Goal: Task Accomplishment & Management: Manage account settings

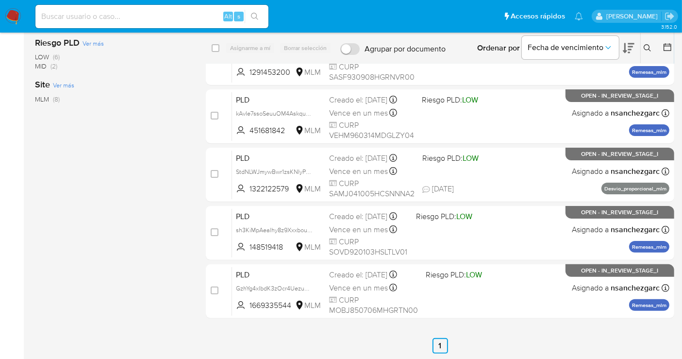
scroll to position [216, 0]
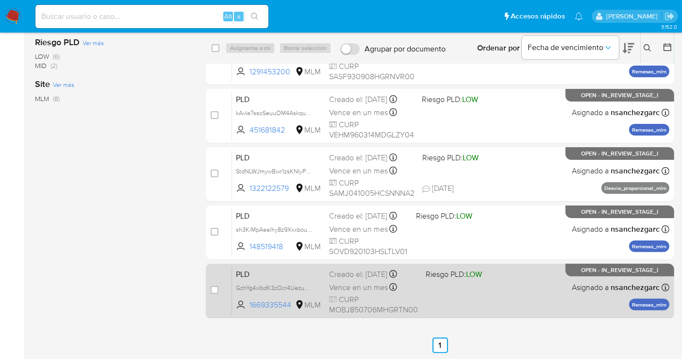
click at [343, 284] on span "Vence en un mes" at bounding box center [358, 287] width 59 height 11
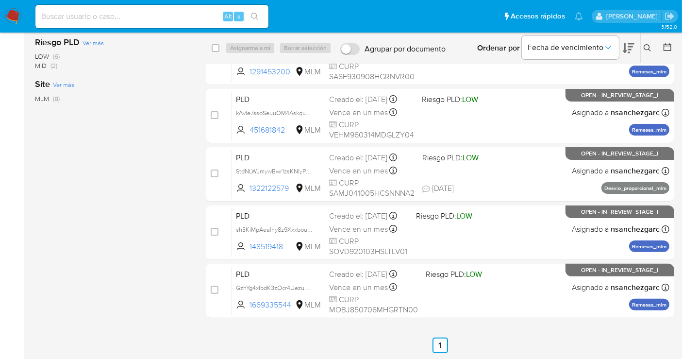
click at [15, 11] on img at bounding box center [13, 16] width 17 height 17
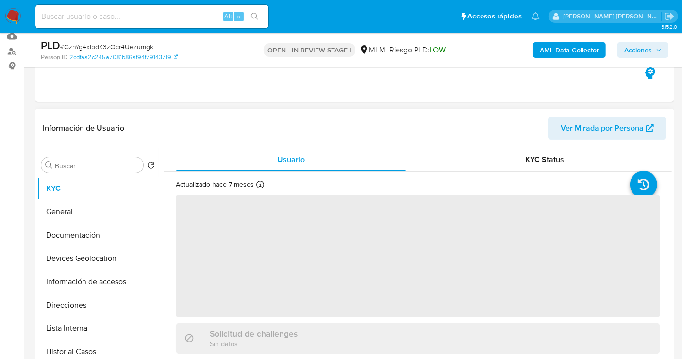
scroll to position [108, 0]
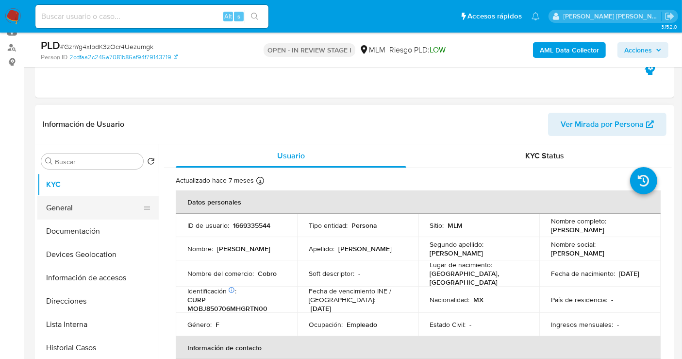
click at [67, 210] on button "General" at bounding box center [94, 207] width 114 height 23
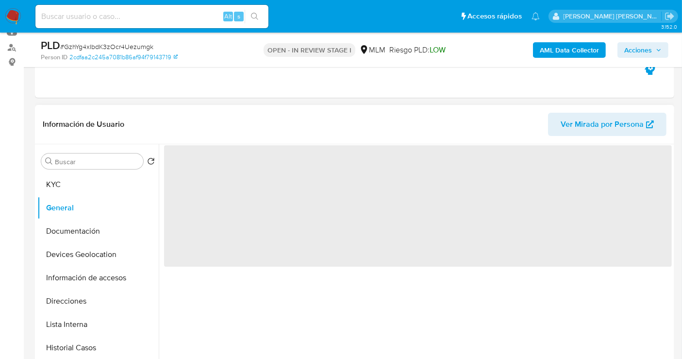
select select "10"
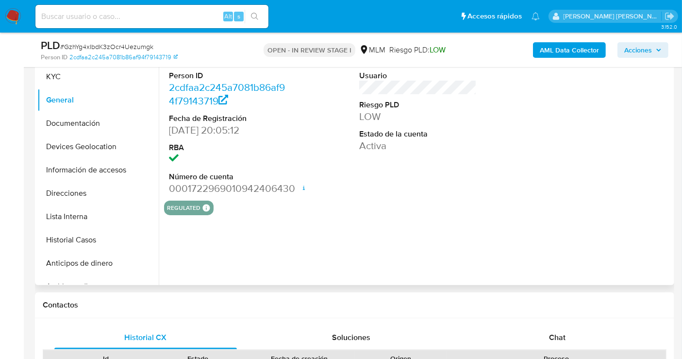
scroll to position [162, 0]
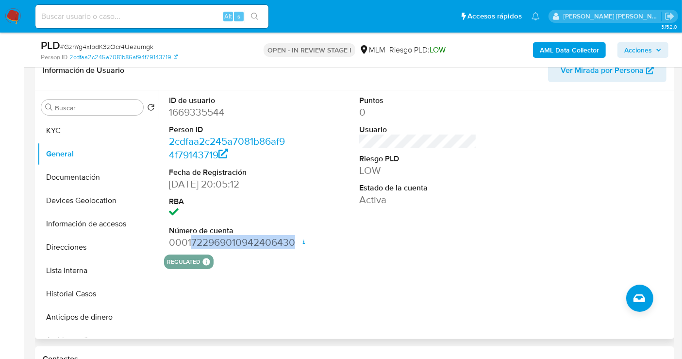
drag, startPoint x: 191, startPoint y: 242, endPoint x: 296, endPoint y: 246, distance: 104.9
click at [296, 246] on div "ID de usuario 1669335544 Person ID 2cdfaa2c245a7081b86af94f79143719 Fecha de Re…" at bounding box center [418, 172] width 508 height 164
copy dd "722969010942406430"
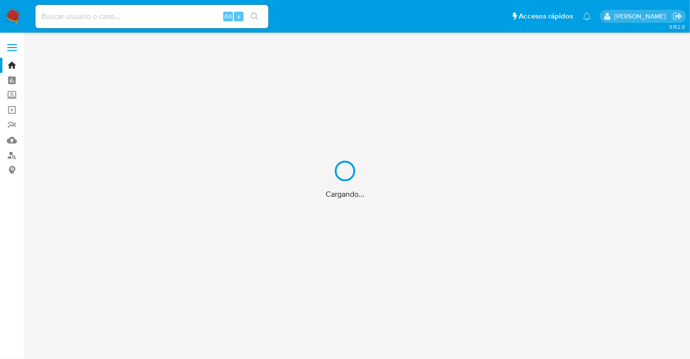
click at [11, 94] on div "Cargando..." at bounding box center [345, 179] width 690 height 359
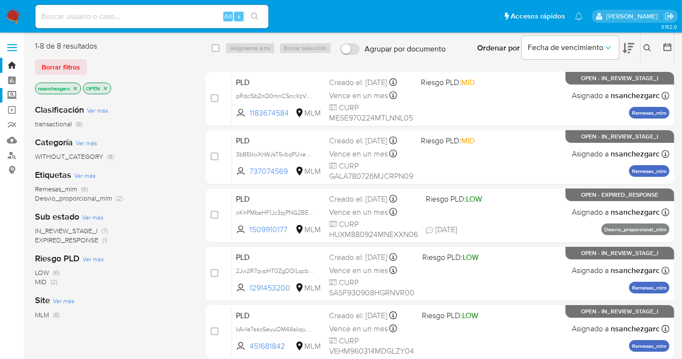
click at [13, 98] on label "Screening" at bounding box center [58, 95] width 116 height 15
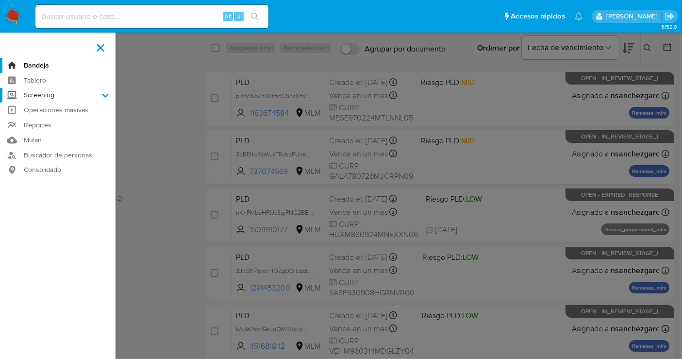
click at [0, 0] on input "Screening" at bounding box center [0, 0] width 0 height 0
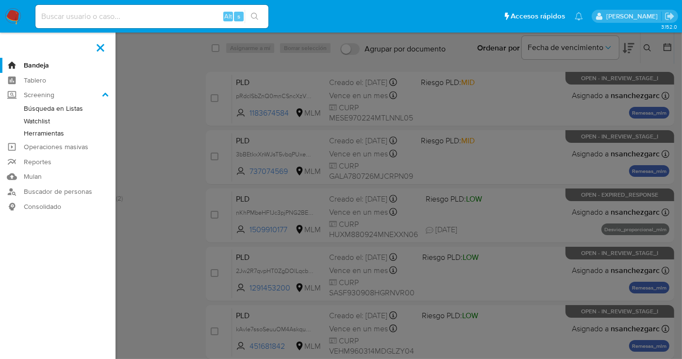
click at [38, 131] on link "Herramientas" at bounding box center [58, 133] width 116 height 12
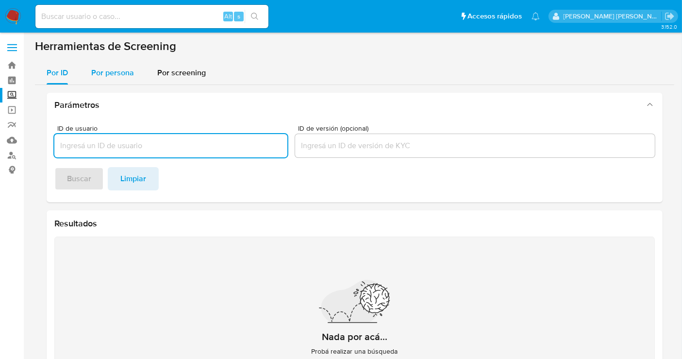
click at [121, 79] on div "Por persona" at bounding box center [112, 72] width 43 height 23
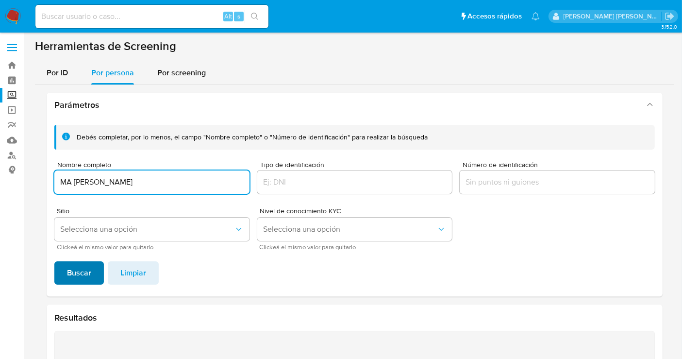
type input "MA DOLORES MORALES HERNANDEZ"
click at [79, 281] on span "Buscar" at bounding box center [79, 272] width 24 height 21
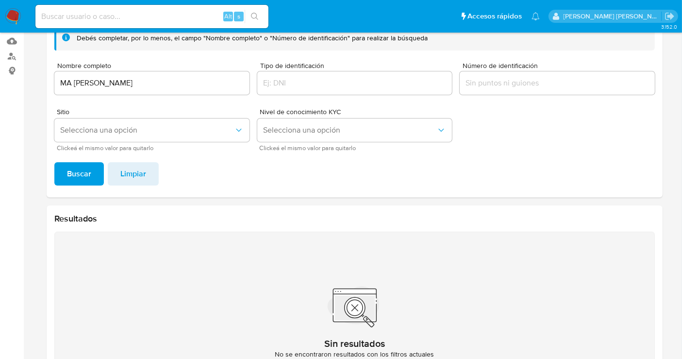
scroll to position [1, 0]
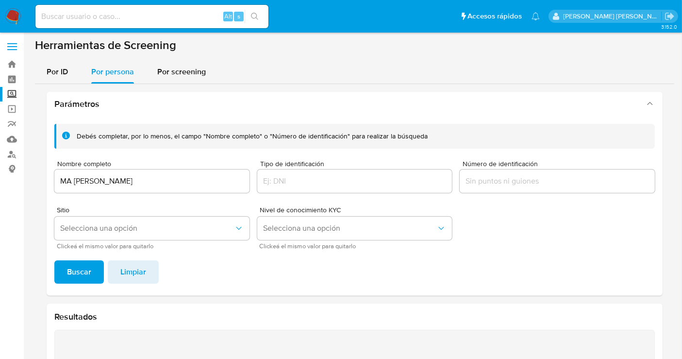
click at [84, 181] on input "MA DOLORES MORALES HERNANDEZ" at bounding box center [151, 181] width 195 height 13
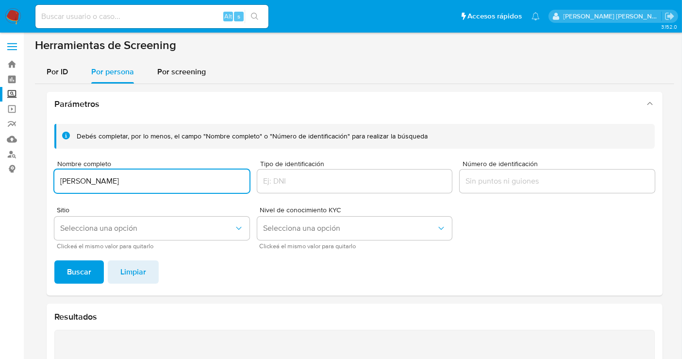
type input "ELIZABETH MORALES BAUTISTA"
click at [81, 270] on span "Buscar" at bounding box center [79, 271] width 24 height 21
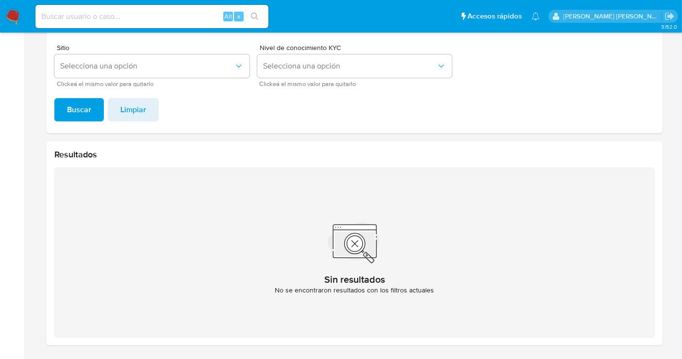
click at [12, 18] on img at bounding box center [13, 16] width 17 height 17
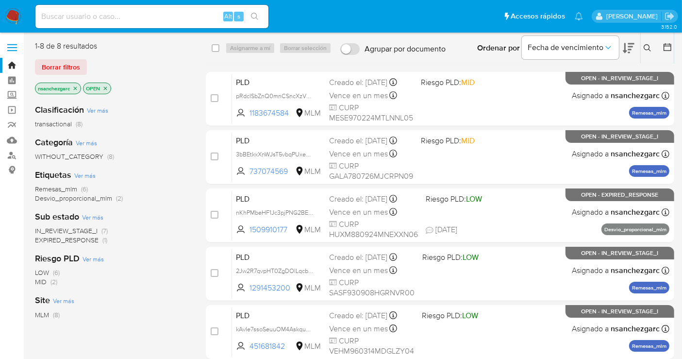
click at [646, 44] on icon at bounding box center [648, 48] width 8 height 8
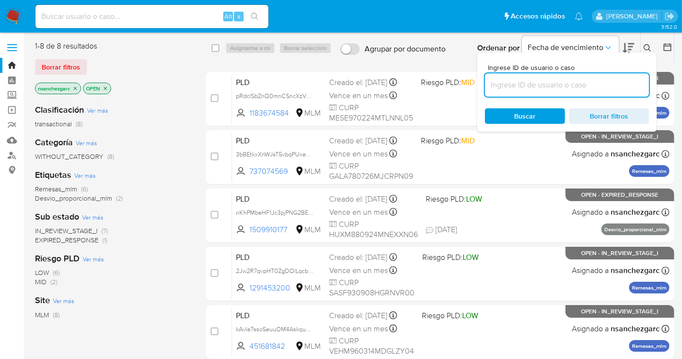
click at [515, 85] on input at bounding box center [567, 85] width 164 height 13
type input "779086143"
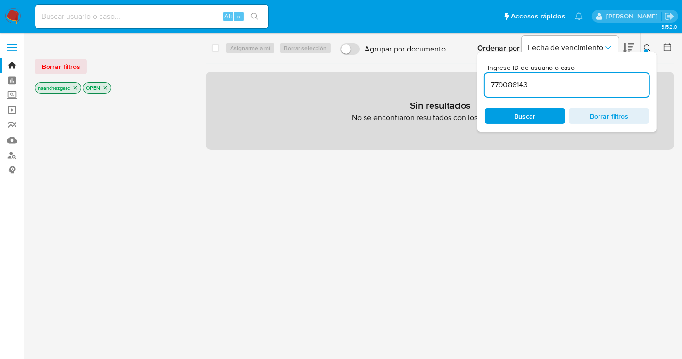
click at [75, 88] on icon "close-filter" at bounding box center [75, 88] width 6 height 6
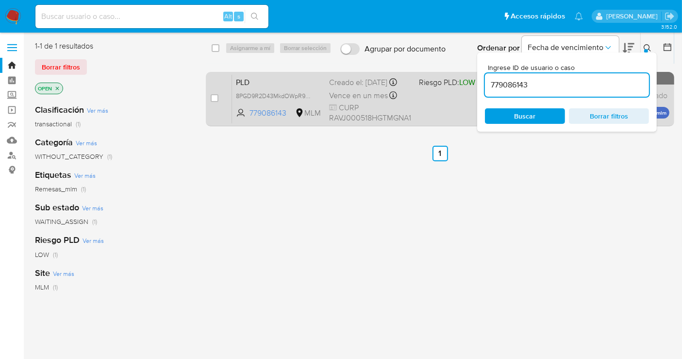
drag, startPoint x: 309, startPoint y: 103, endPoint x: 323, endPoint y: 117, distance: 19.6
click at [312, 100] on span "8PGD9R2D43MkdOWpR988mg29" at bounding box center [281, 95] width 91 height 11
click at [213, 95] on input "checkbox" at bounding box center [215, 98] width 8 height 8
checkbox input "true"
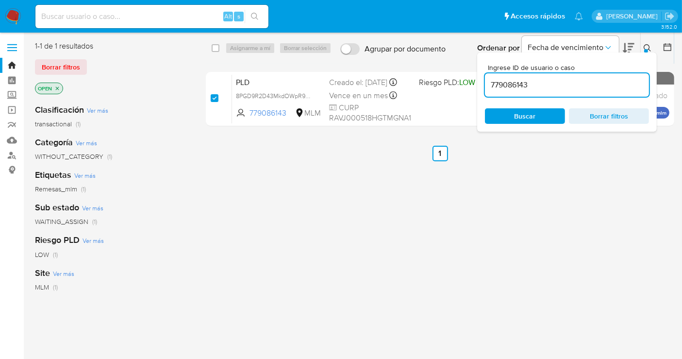
checkbox input "true"
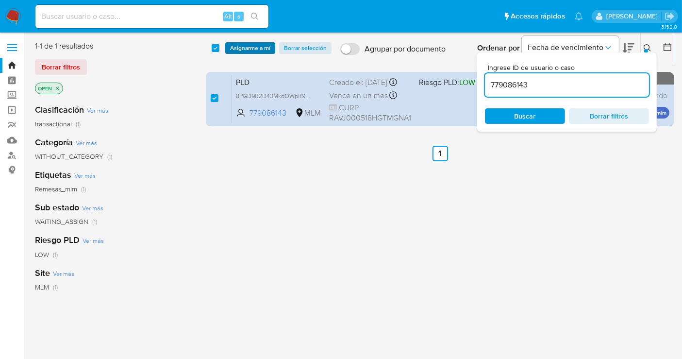
click at [252, 46] on span "Asignarme a mí" at bounding box center [250, 48] width 40 height 10
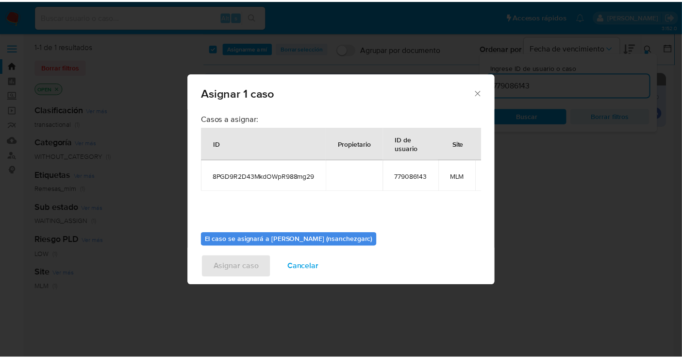
scroll to position [58, 0]
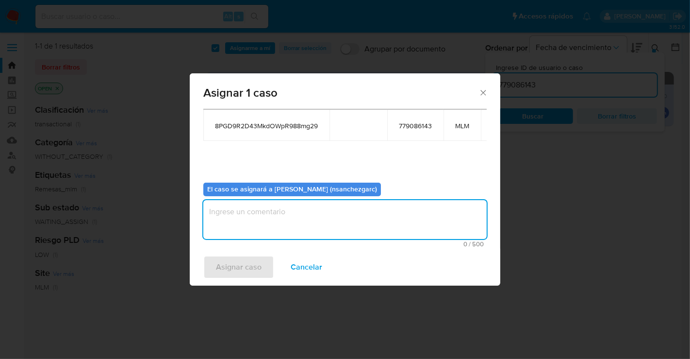
click at [247, 219] on textarea "assign-modal" at bounding box center [344, 219] width 283 height 39
type textarea "N"
type textarea "nesg"
click at [246, 272] on span "Asignar caso" at bounding box center [239, 266] width 46 height 21
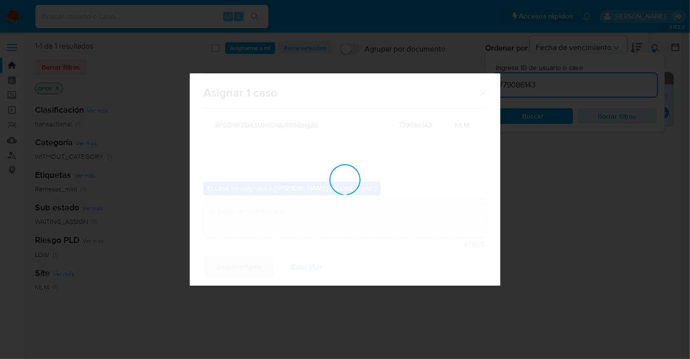
checkbox input "false"
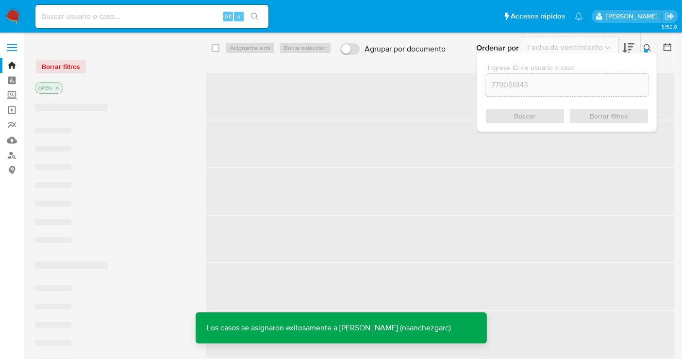
click at [653, 49] on button at bounding box center [649, 48] width 16 height 12
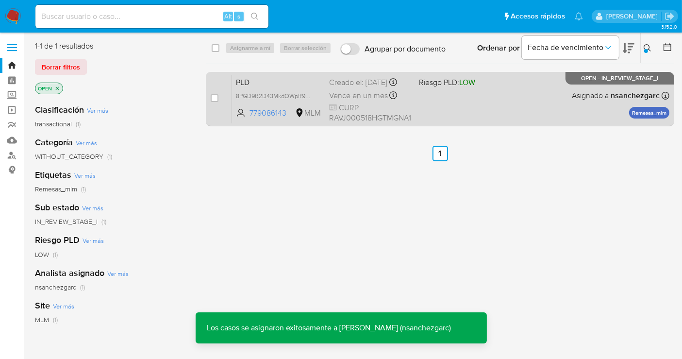
click at [349, 88] on div "Creado el: 12/07/2025 Creado el: 12/07/2025 02:06:29" at bounding box center [370, 82] width 82 height 11
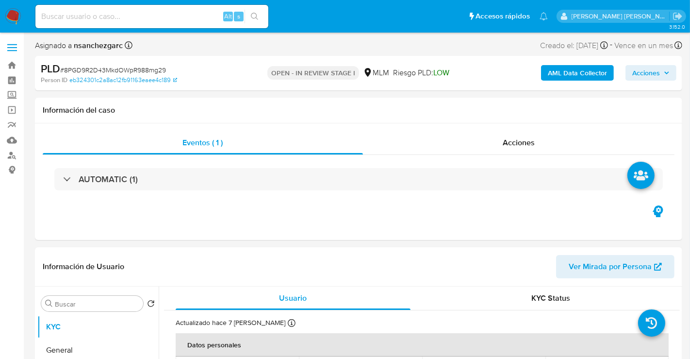
select select "10"
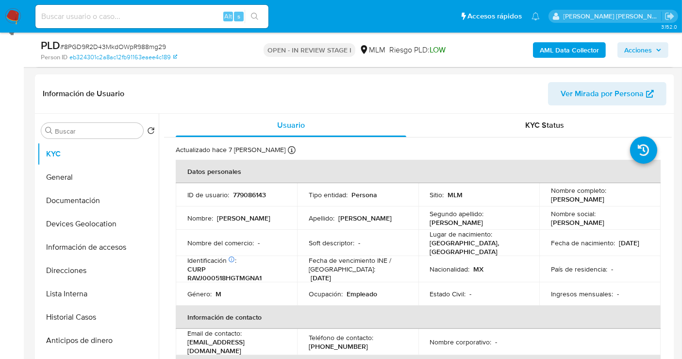
scroll to position [162, 0]
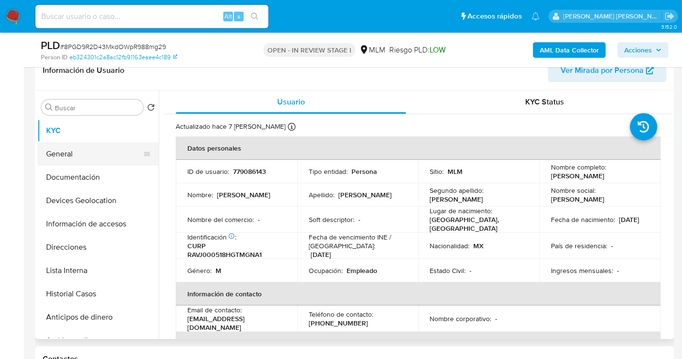
click at [83, 153] on button "General" at bounding box center [94, 153] width 114 height 23
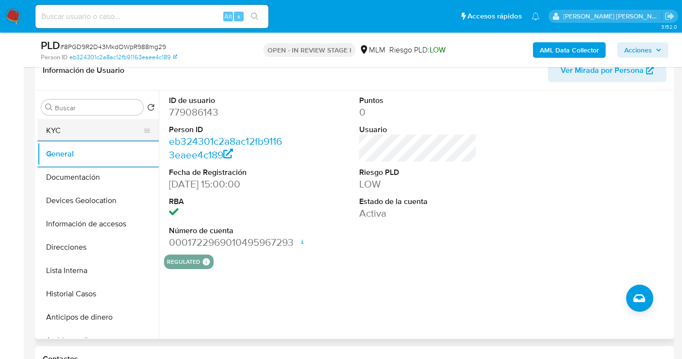
click at [61, 129] on button "KYC" at bounding box center [94, 130] width 114 height 23
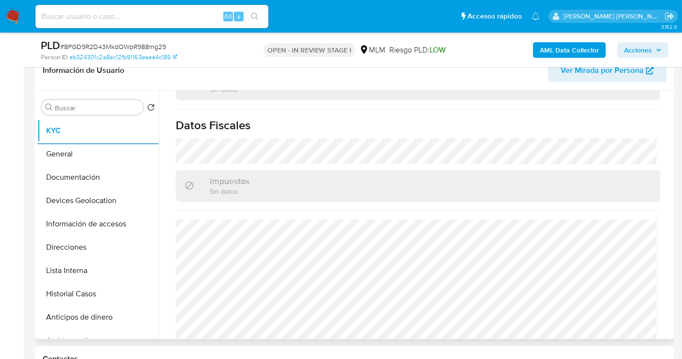
scroll to position [612, 0]
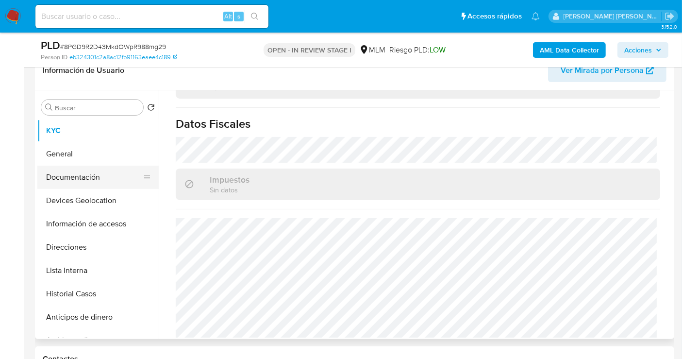
click at [73, 177] on button "Documentación" at bounding box center [94, 176] width 114 height 23
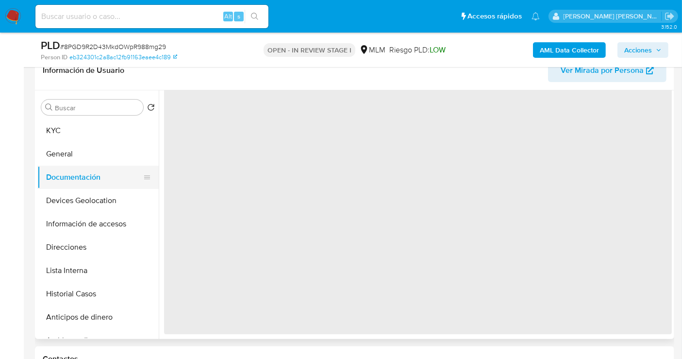
scroll to position [0, 0]
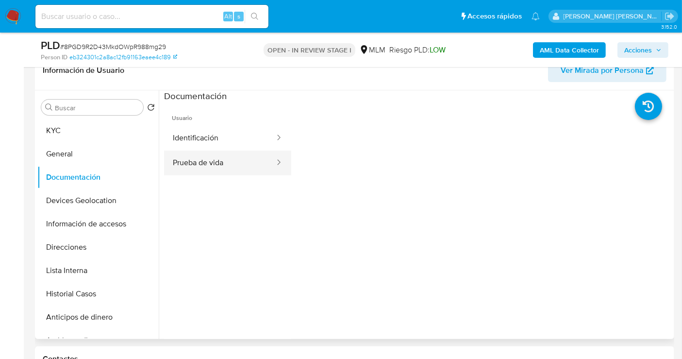
click at [214, 162] on button "Prueba de vida" at bounding box center [220, 162] width 112 height 25
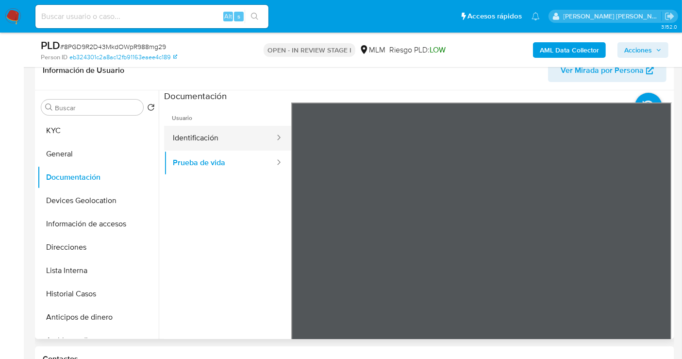
click at [193, 138] on button "Identificación" at bounding box center [220, 138] width 112 height 25
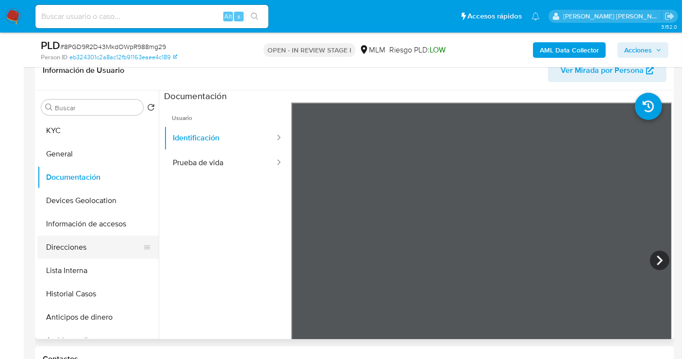
click at [76, 248] on button "Direcciones" at bounding box center [94, 246] width 114 height 23
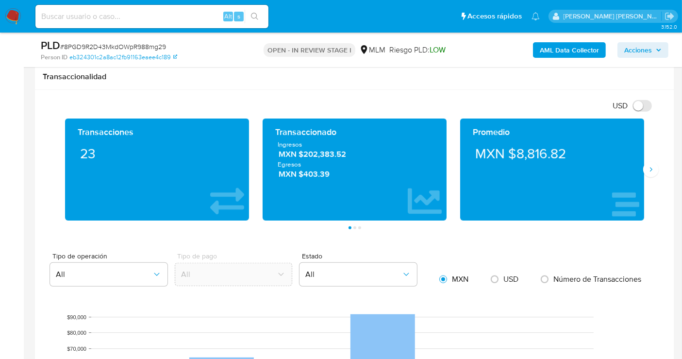
scroll to position [647, 0]
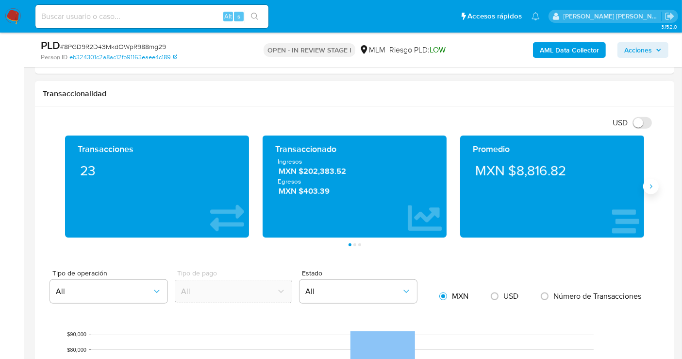
click at [647, 182] on icon "Siguiente" at bounding box center [651, 186] width 8 height 8
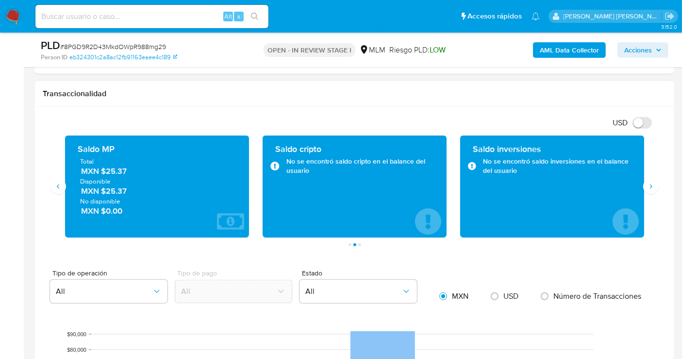
click at [113, 170] on span "MXN $25.37" at bounding box center [157, 170] width 153 height 11
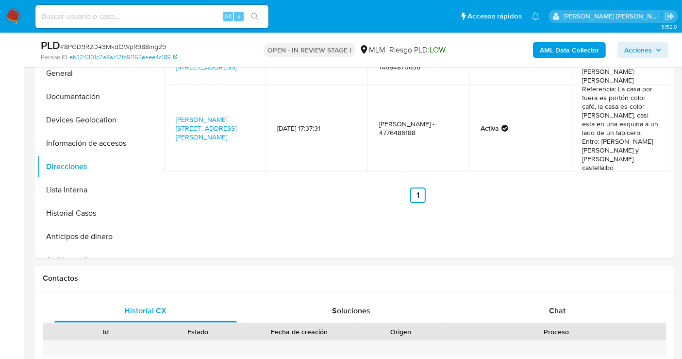
scroll to position [162, 0]
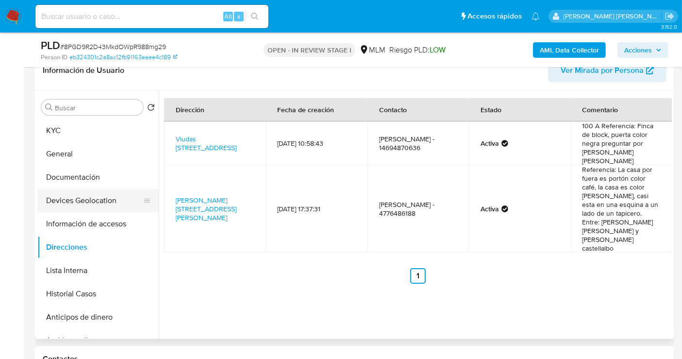
click at [79, 201] on button "Devices Geolocation" at bounding box center [94, 200] width 114 height 23
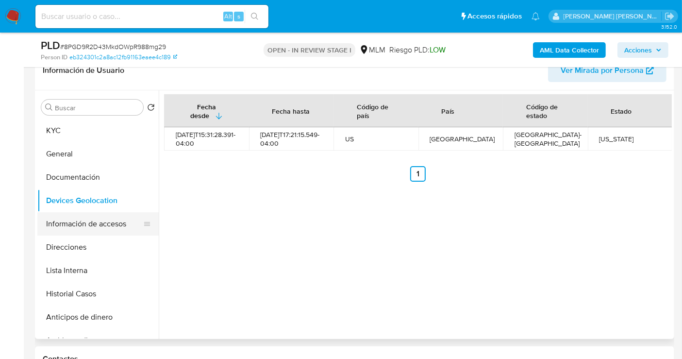
click at [96, 223] on button "Información de accesos" at bounding box center [94, 223] width 114 height 23
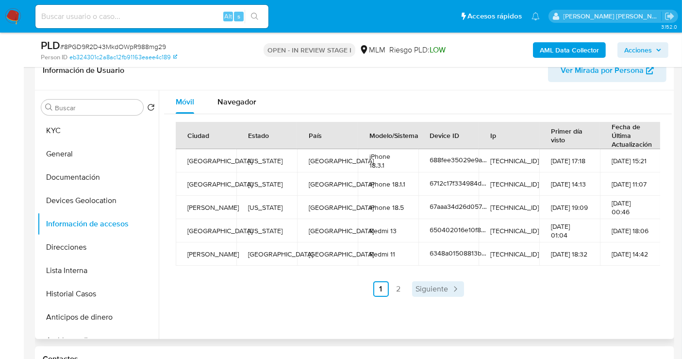
click at [441, 294] on link "Siguiente" at bounding box center [438, 289] width 52 height 16
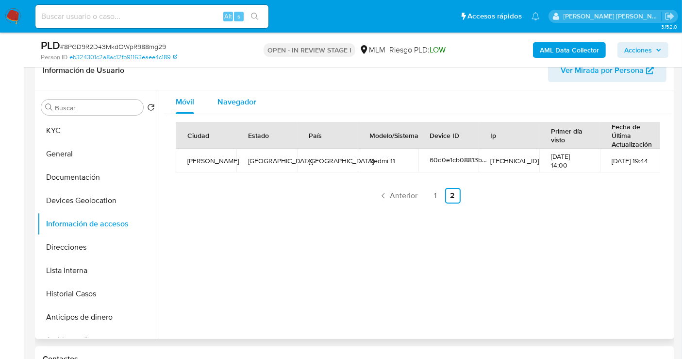
click at [227, 99] on span "Navegador" at bounding box center [236, 101] width 39 height 11
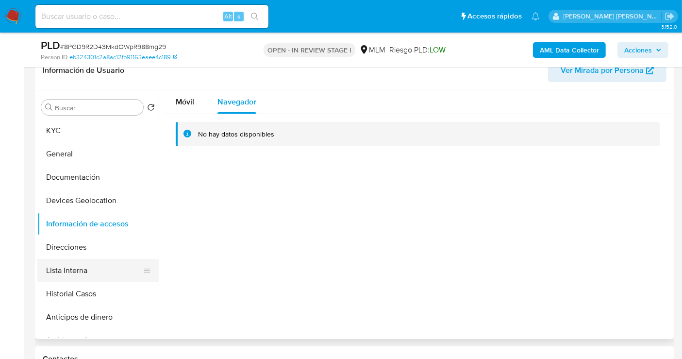
click at [78, 270] on button "Lista Interna" at bounding box center [94, 270] width 114 height 23
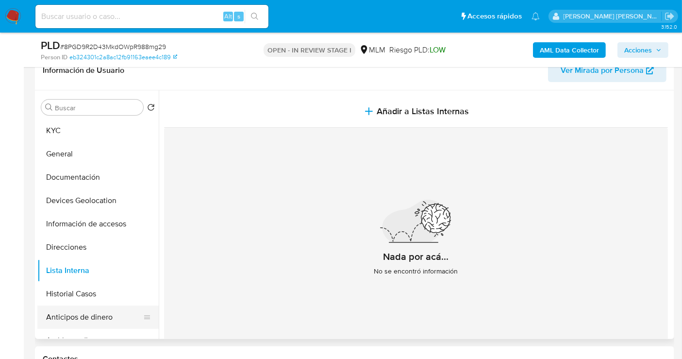
click at [78, 312] on button "Anticipos de dinero" at bounding box center [94, 316] width 114 height 23
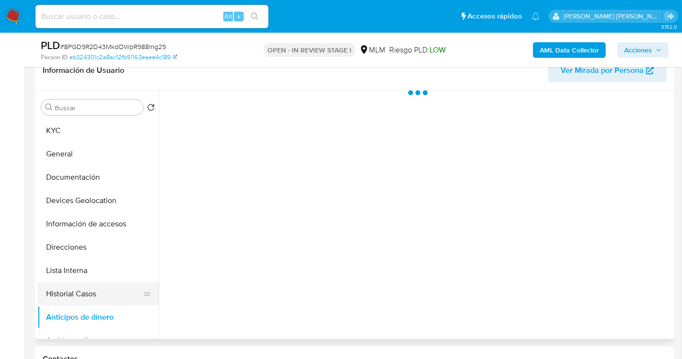
click at [70, 293] on button "Historial Casos" at bounding box center [94, 293] width 114 height 23
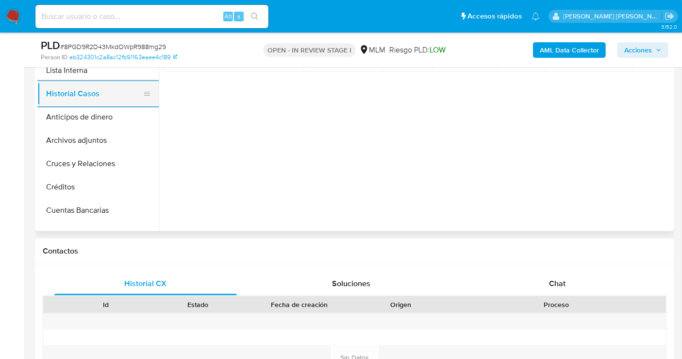
scroll to position [108, 0]
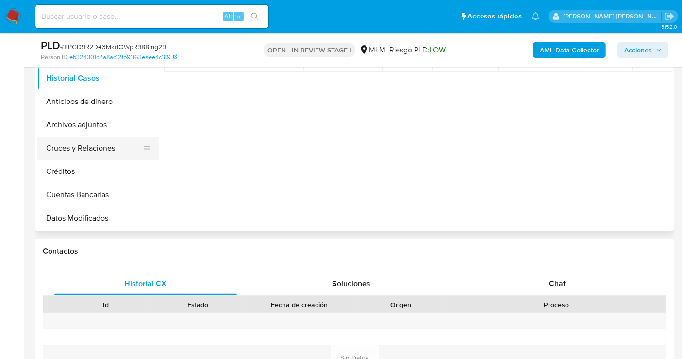
click at [83, 149] on button "Cruces y Relaciones" at bounding box center [94, 147] width 114 height 23
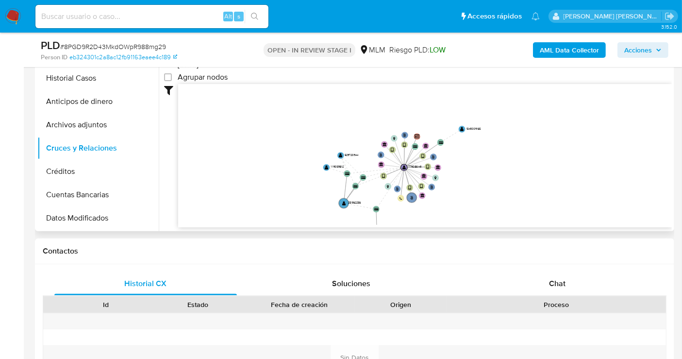
drag, startPoint x: 496, startPoint y: 140, endPoint x: 494, endPoint y: 173, distance: 33.1
click at [494, 173] on icon "user-779086143  779086143 phone-6e3d0827907467a5d32e7cfc9936a9a3  person-eb32…" at bounding box center [425, 154] width 494 height 141
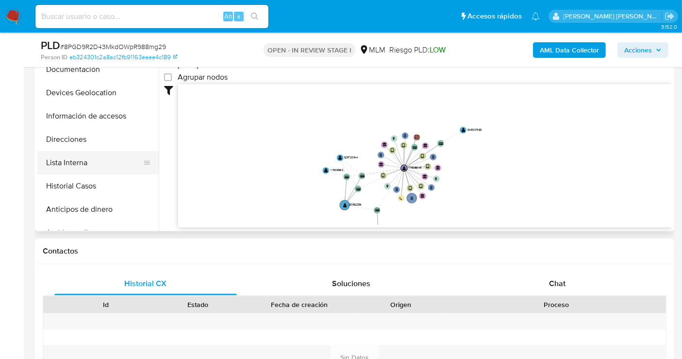
scroll to position [162, 0]
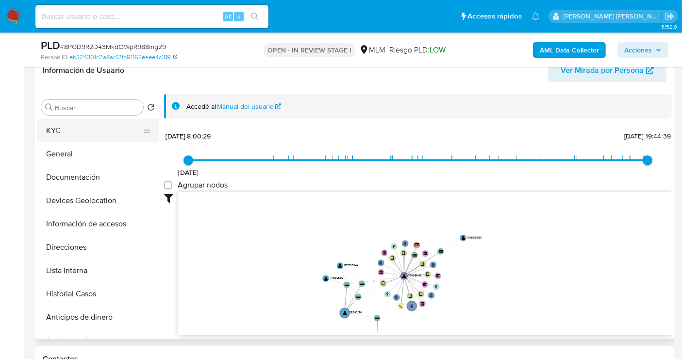
click at [62, 135] on button "KYC" at bounding box center [94, 130] width 114 height 23
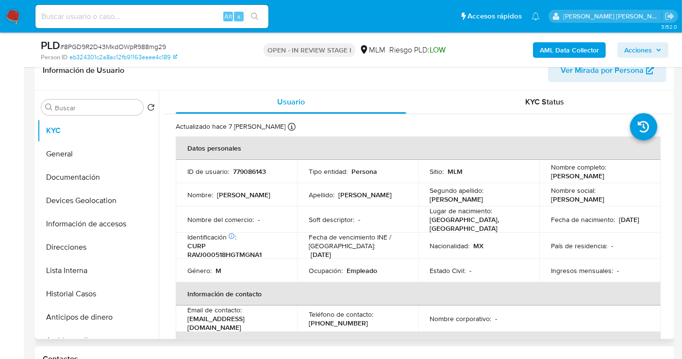
click at [204, 325] on td "Email de contacto : jramosvega984@gmail.com" at bounding box center [236, 318] width 121 height 26
click at [204, 317] on p "jramosvega984@gmail.com" at bounding box center [234, 322] width 94 height 17
click at [262, 318] on p "jramosvega984@gmail.com" at bounding box center [234, 322] width 94 height 17
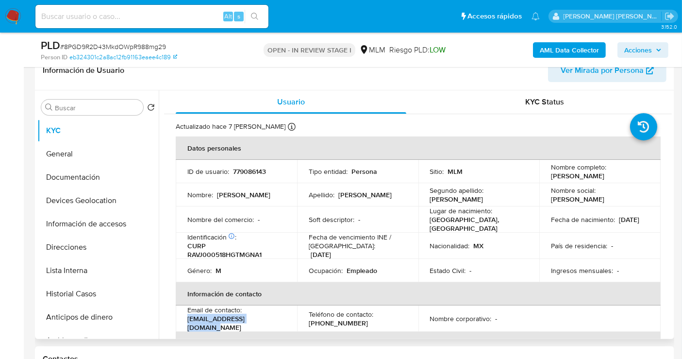
drag, startPoint x: 269, startPoint y: 321, endPoint x: 184, endPoint y: 320, distance: 84.9
click at [184, 320] on td "Email de contacto : jramosvega984@gmail.com" at bounding box center [236, 318] width 121 height 26
copy p "jramosvega984@gmail.com"
drag, startPoint x: 356, startPoint y: 317, endPoint x: 301, endPoint y: 316, distance: 55.3
click at [301, 319] on td "Teléfono de contacto : (477) 3718581" at bounding box center [357, 318] width 121 height 26
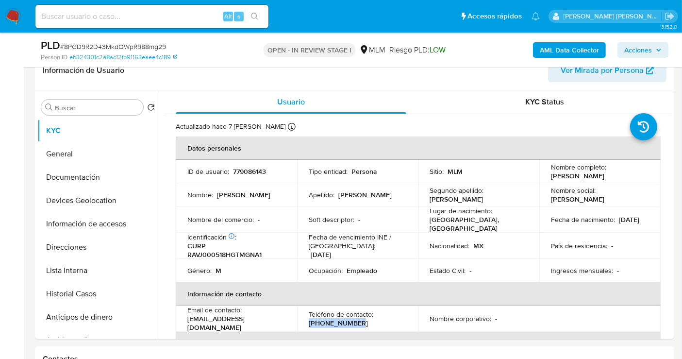
copy p "(477) 3718581"
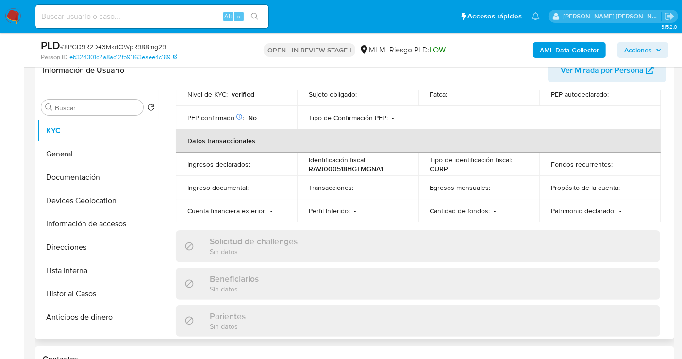
scroll to position [377, 0]
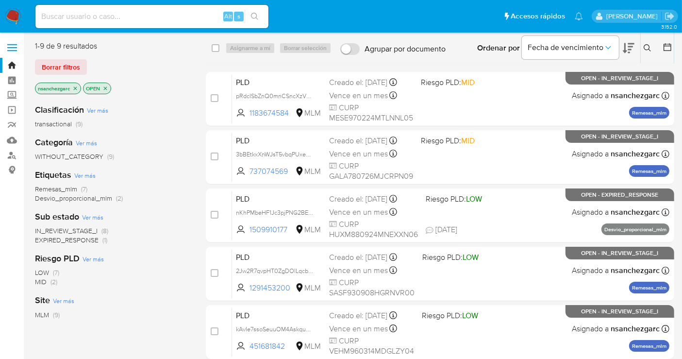
click at [650, 48] on icon at bounding box center [648, 48] width 8 height 8
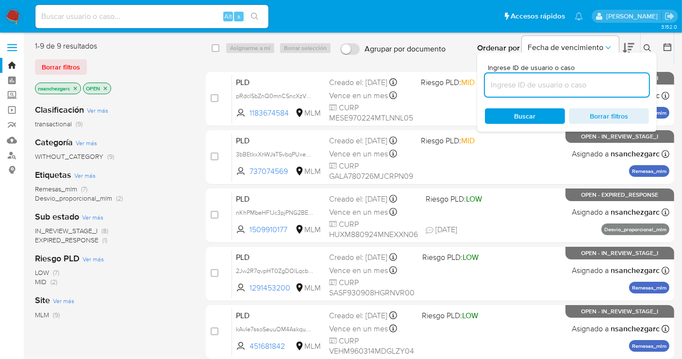
click at [507, 88] on input at bounding box center [567, 85] width 164 height 13
type input "1419933224"
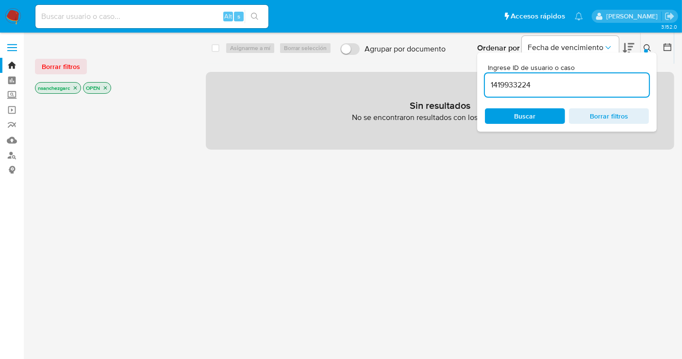
click at [76, 86] on icon "close-filter" at bounding box center [75, 88] width 6 height 6
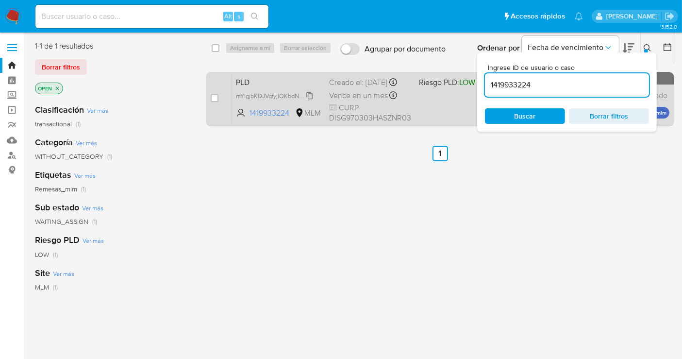
click at [307, 100] on span "mYlgjbKDJVqfyjlQKbdNzlJh" at bounding box center [273, 95] width 74 height 11
click at [215, 95] on input "checkbox" at bounding box center [215, 98] width 8 height 8
checkbox input "true"
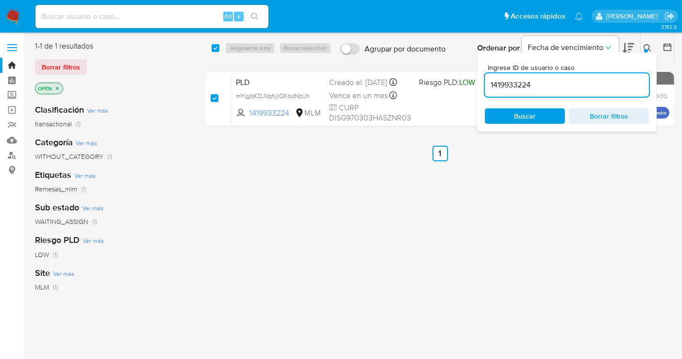
checkbox input "true"
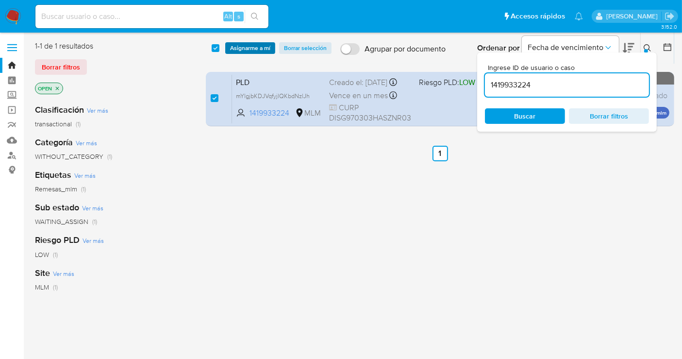
click at [240, 46] on span "Asignarme a mí" at bounding box center [250, 48] width 40 height 10
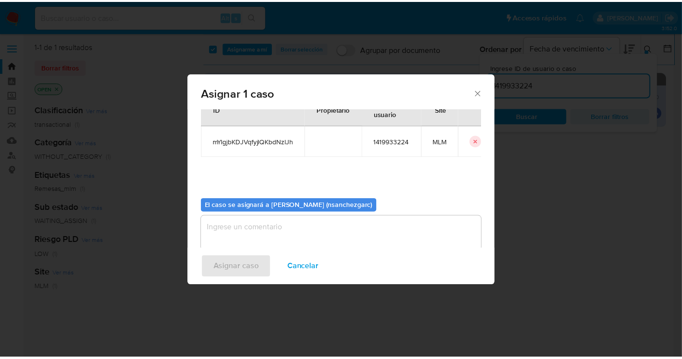
scroll to position [50, 0]
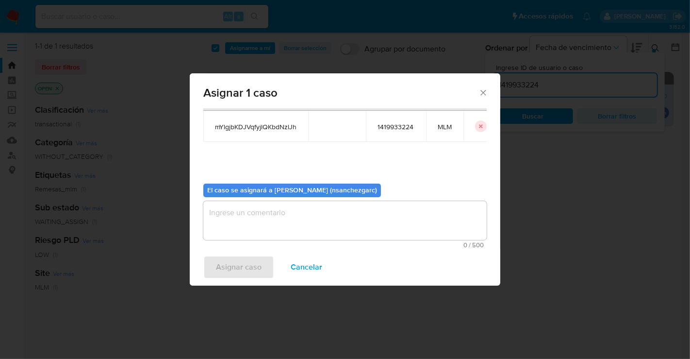
drag, startPoint x: 226, startPoint y: 210, endPoint x: 233, endPoint y: 200, distance: 11.7
click at [226, 210] on textarea "assign-modal" at bounding box center [344, 220] width 283 height 39
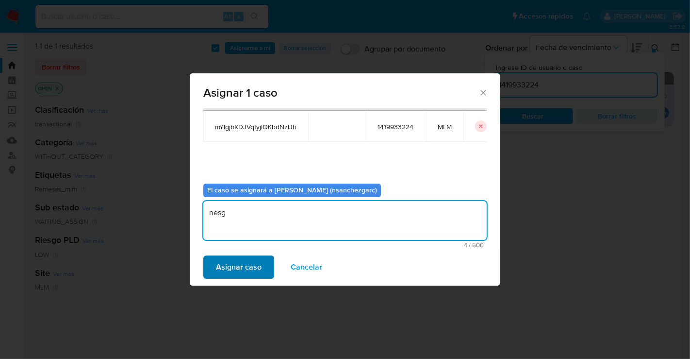
type textarea "nesg"
click at [243, 268] on span "Asignar caso" at bounding box center [239, 266] width 46 height 21
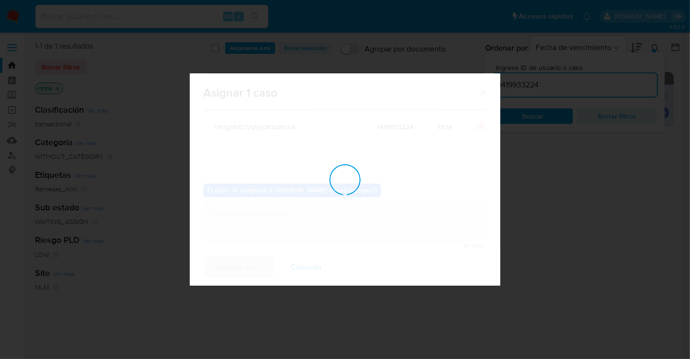
checkbox input "false"
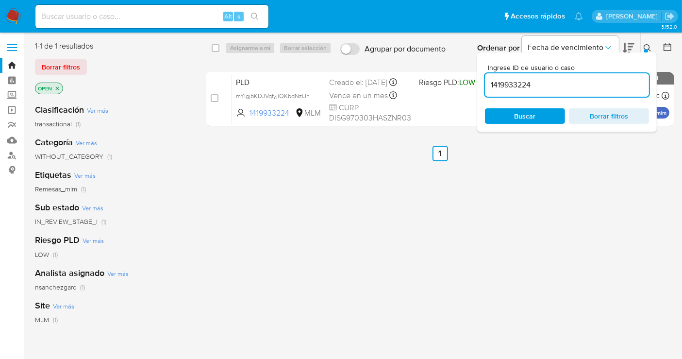
click at [643, 47] on button at bounding box center [649, 48] width 16 height 12
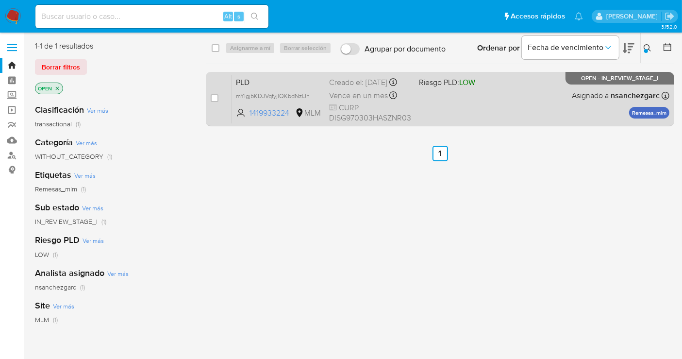
click at [346, 88] on div "Creado el: 12/07/2025 Creado el: 12/07/2025 02:11:30" at bounding box center [370, 82] width 82 height 11
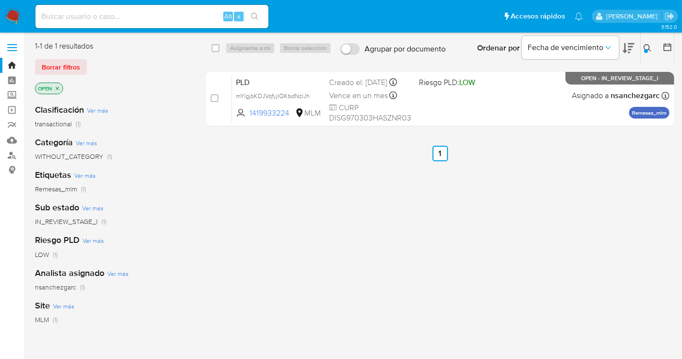
click at [11, 13] on img at bounding box center [13, 16] width 17 height 17
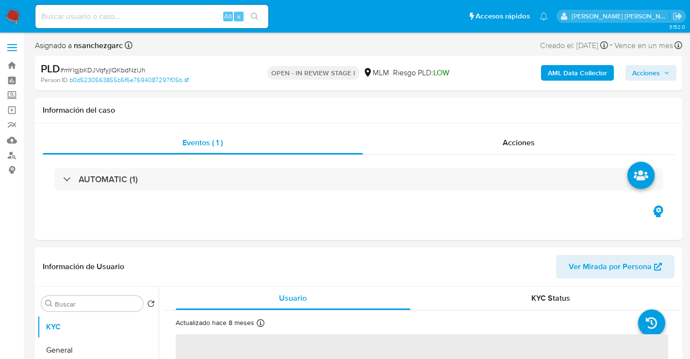
select select "10"
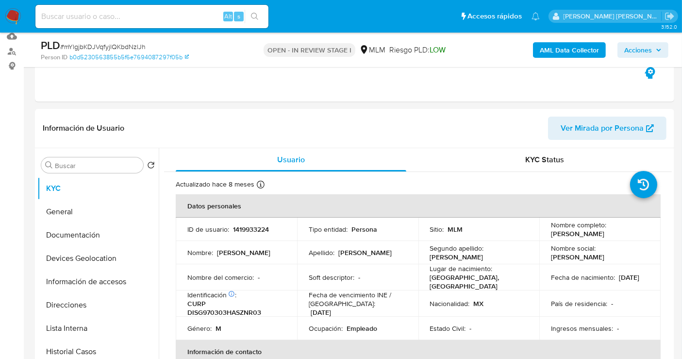
scroll to position [108, 0]
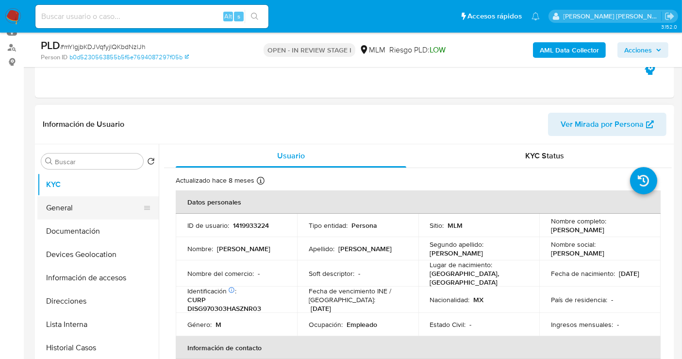
click at [74, 209] on button "General" at bounding box center [94, 207] width 114 height 23
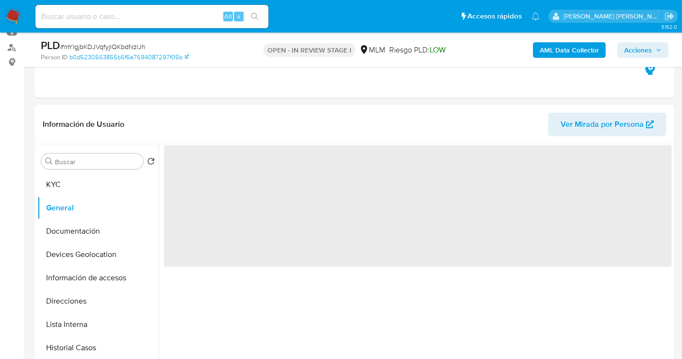
scroll to position [162, 0]
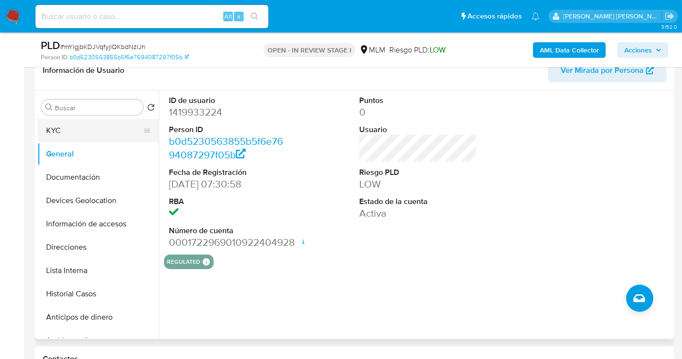
click at [67, 135] on button "KYC" at bounding box center [94, 130] width 114 height 23
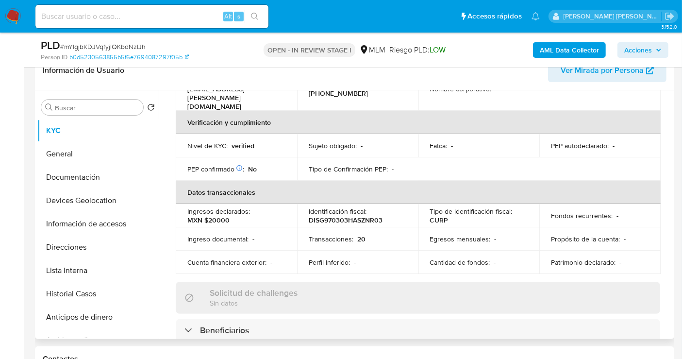
scroll to position [243, 0]
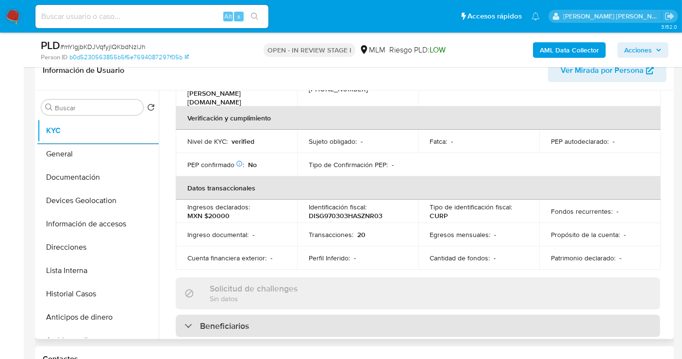
click at [226, 314] on div "Beneficiarios" at bounding box center [418, 325] width 484 height 22
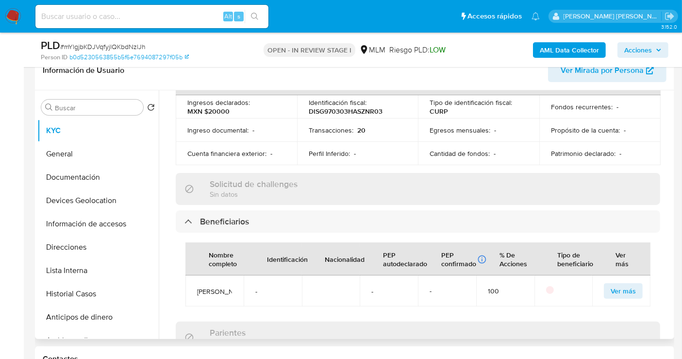
scroll to position [350, 0]
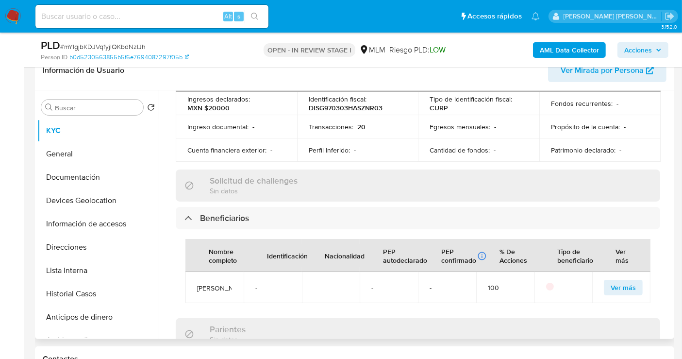
drag, startPoint x: 223, startPoint y: 288, endPoint x: 193, endPoint y: 266, distance: 37.3
click at [193, 272] on td "mariana guadalupe Diaz sandoval" at bounding box center [214, 287] width 58 height 31
copy span "mariana guadalupe Diaz sandoval"
click at [352, 305] on div "Nombre completo Identificación Nacionalidad PEP autodeclarado PEP confirmado Ob…" at bounding box center [418, 270] width 484 height 83
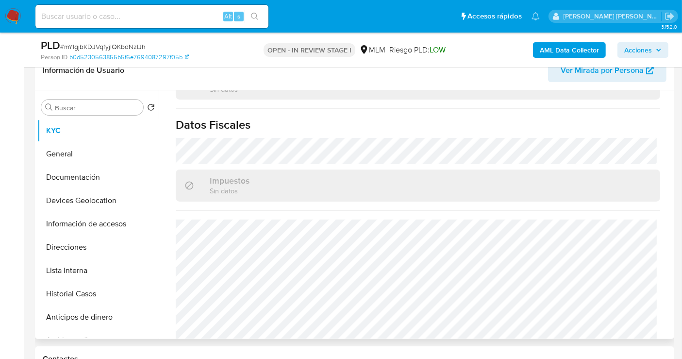
scroll to position [712, 0]
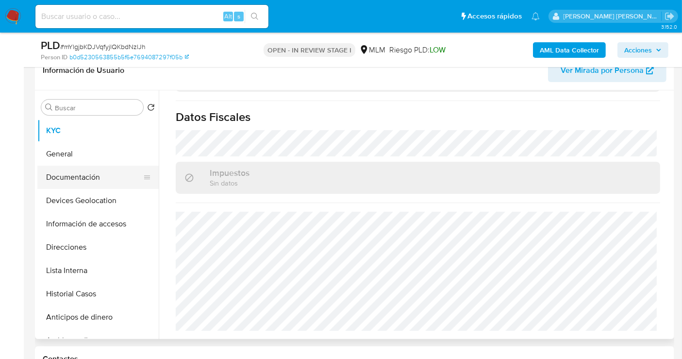
click at [73, 180] on button "Documentación" at bounding box center [94, 176] width 114 height 23
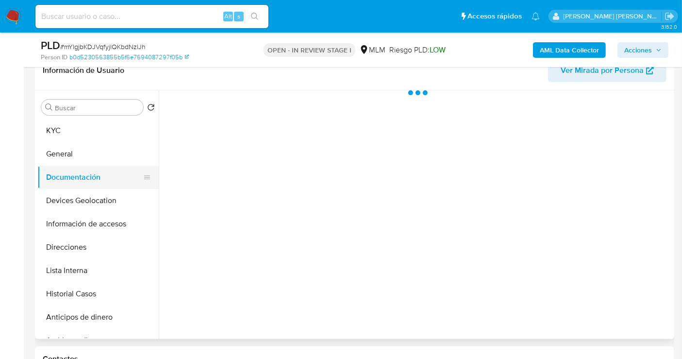
scroll to position [0, 0]
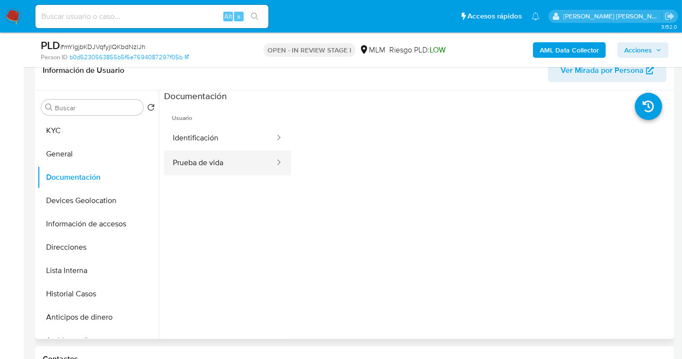
click at [218, 158] on button "Prueba de vida" at bounding box center [220, 162] width 112 height 25
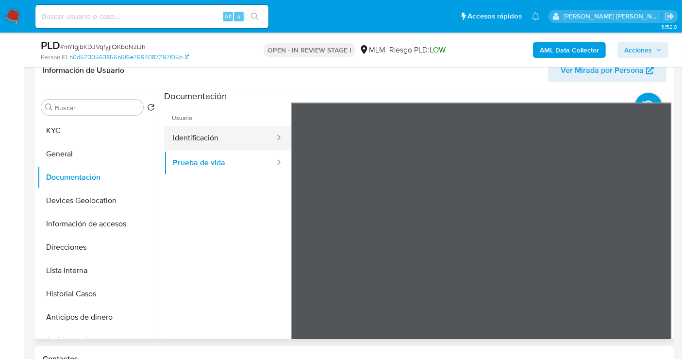
click at [194, 135] on button "Identificación" at bounding box center [220, 138] width 112 height 25
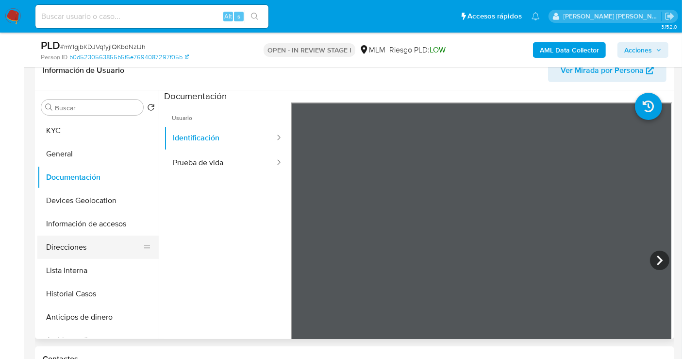
click at [66, 246] on button "Direcciones" at bounding box center [94, 246] width 114 height 23
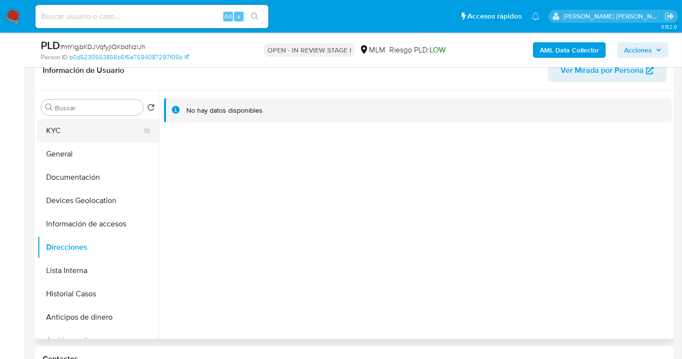
click at [66, 127] on button "KYC" at bounding box center [94, 130] width 114 height 23
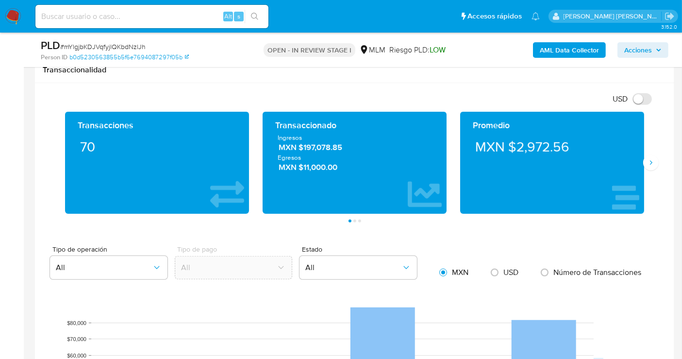
scroll to position [647, 0]
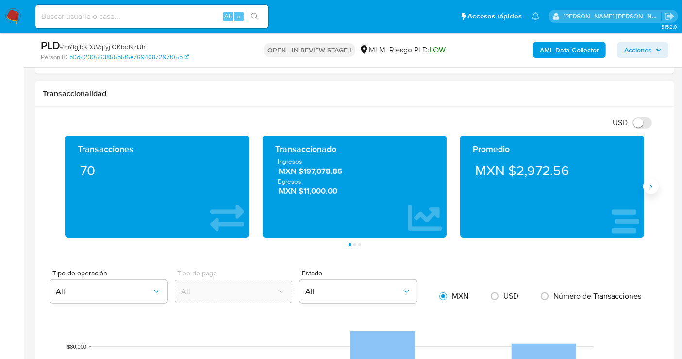
click at [649, 183] on icon "Siguiente" at bounding box center [651, 186] width 8 height 8
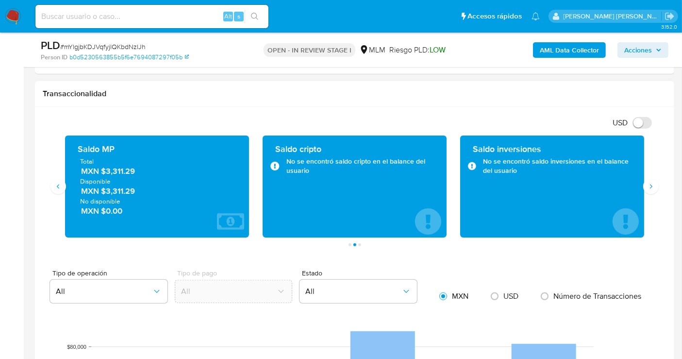
click at [116, 168] on span "MXN $3,311.29" at bounding box center [157, 170] width 153 height 11
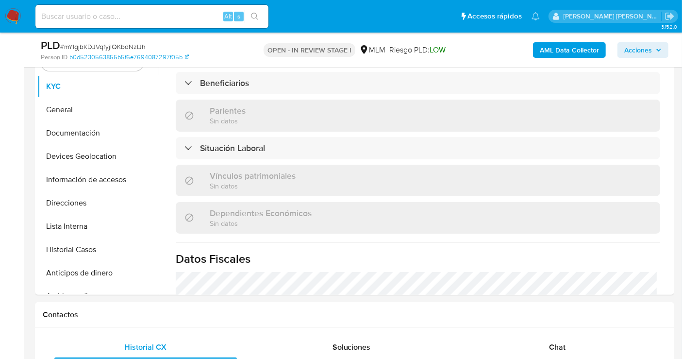
scroll to position [162, 0]
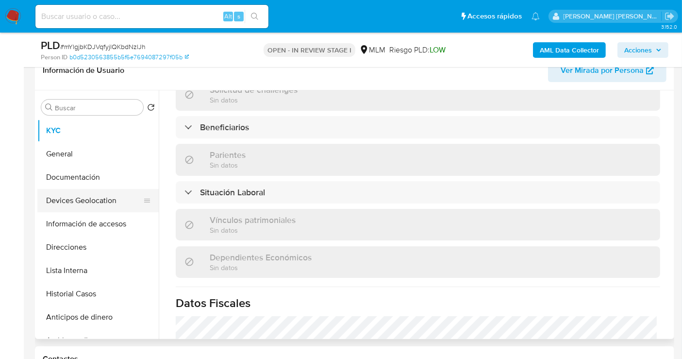
drag, startPoint x: 63, startPoint y: 178, endPoint x: 65, endPoint y: 196, distance: 18.1
click at [65, 196] on ul "KYC General Documentación Devices Geolocation Información de accesos Direccione…" at bounding box center [97, 228] width 121 height 219
click at [65, 196] on button "Devices Geolocation" at bounding box center [94, 200] width 114 height 23
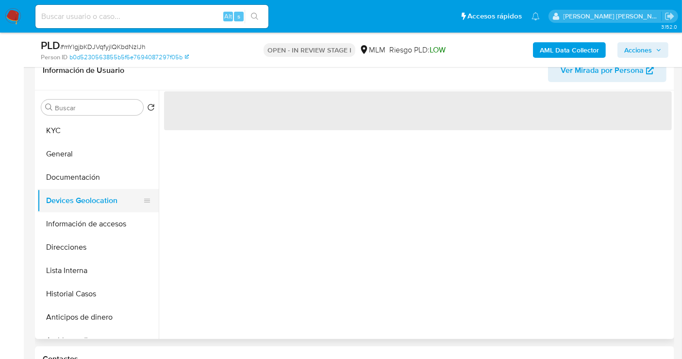
scroll to position [0, 0]
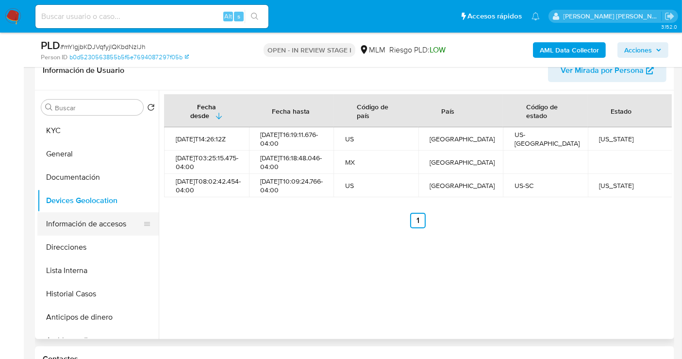
click at [102, 227] on button "Información de accesos" at bounding box center [94, 223] width 114 height 23
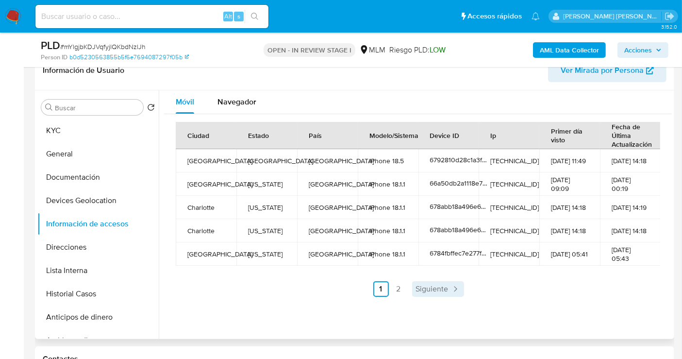
click at [434, 287] on span "Siguiente" at bounding box center [432, 289] width 33 height 8
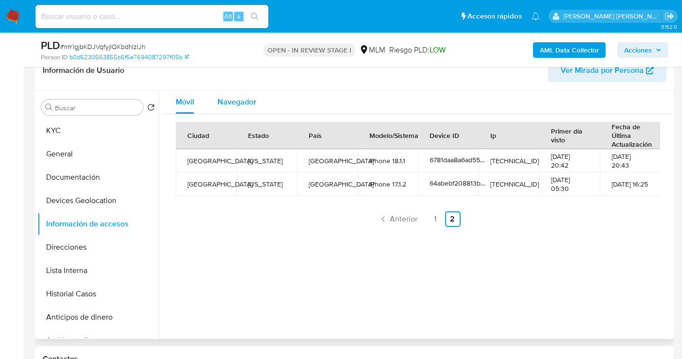
click at [227, 96] on span "Navegador" at bounding box center [236, 101] width 39 height 11
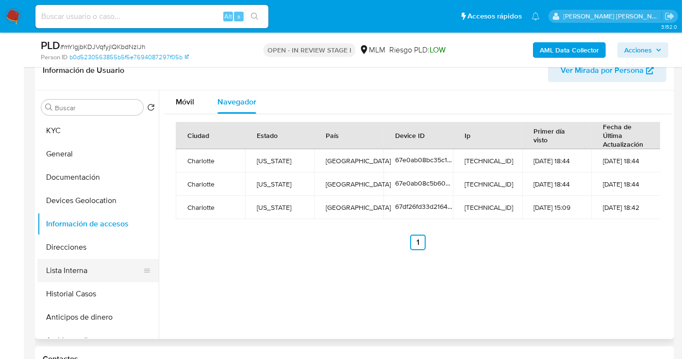
click at [83, 268] on button "Lista Interna" at bounding box center [94, 270] width 114 height 23
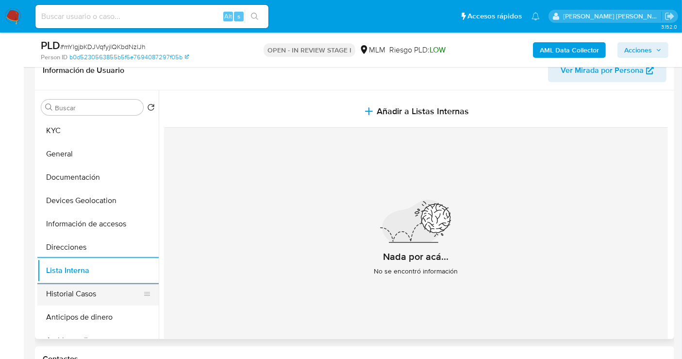
click at [76, 297] on button "Historial Casos" at bounding box center [94, 293] width 114 height 23
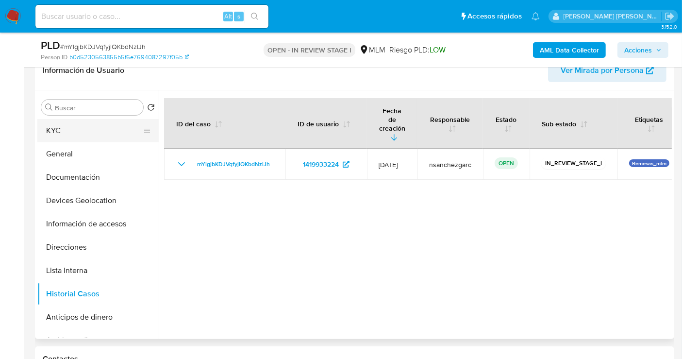
click at [64, 132] on button "KYC" at bounding box center [94, 130] width 114 height 23
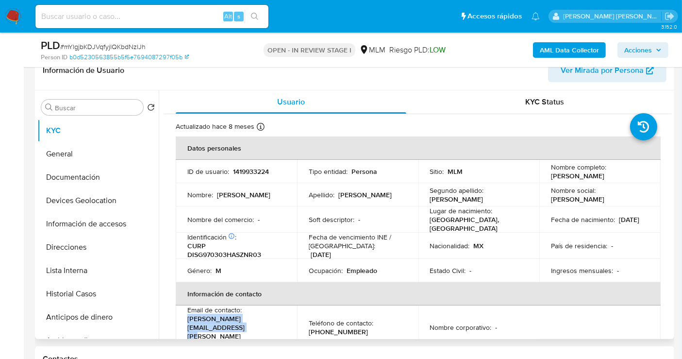
drag, startPoint x: 292, startPoint y: 320, endPoint x: 186, endPoint y: 322, distance: 105.8
click at [186, 322] on td "Email de contacto : geraldo.sandoval.1997@gmail.com" at bounding box center [236, 327] width 121 height 44
copy p "geraldo.sandoval.1997@gmail.com"
drag, startPoint x: 356, startPoint y: 319, endPoint x: 305, endPoint y: 318, distance: 51.0
click at [305, 318] on td "Teléfono de contacto : (449) 5542654" at bounding box center [357, 327] width 121 height 44
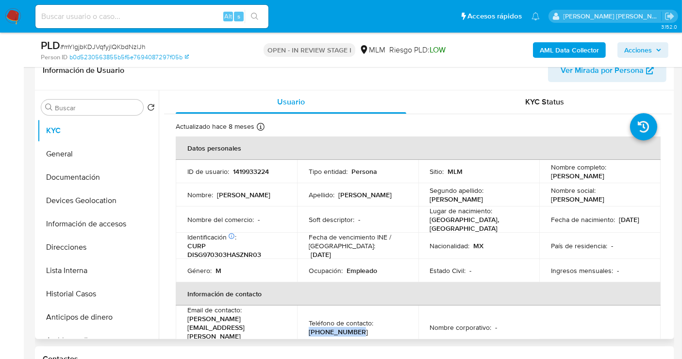
copy p "(449) 5542654"
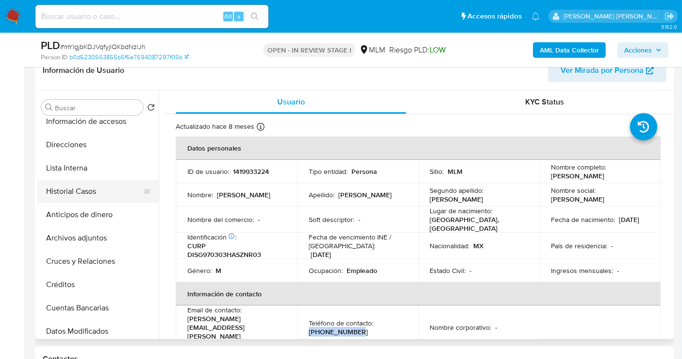
scroll to position [108, 0]
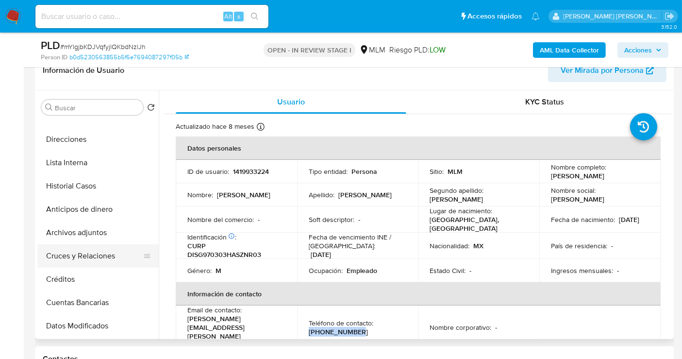
click at [75, 258] on button "Cruces y Relaciones" at bounding box center [94, 255] width 114 height 23
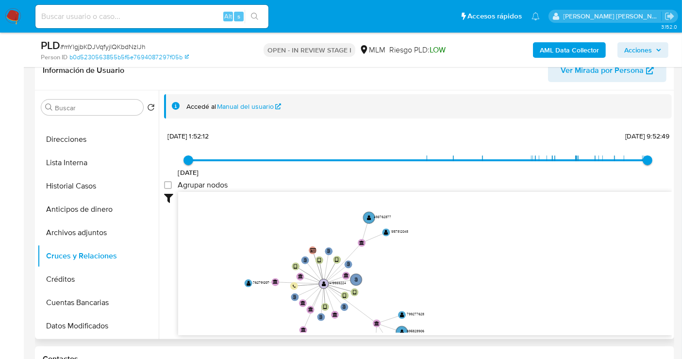
drag, startPoint x: 346, startPoint y: 231, endPoint x: 347, endPoint y: 279, distance: 47.6
click at [347, 279] on icon "user-1419933224  1419933224 phone-d416c6fa6bd09fede443d932d4a1814f  person-b0…" at bounding box center [425, 262] width 494 height 141
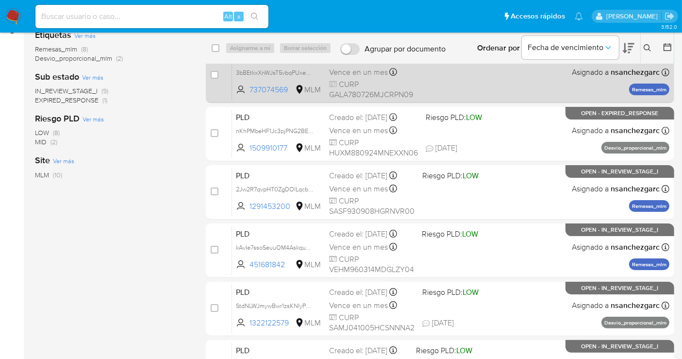
scroll to position [162, 0]
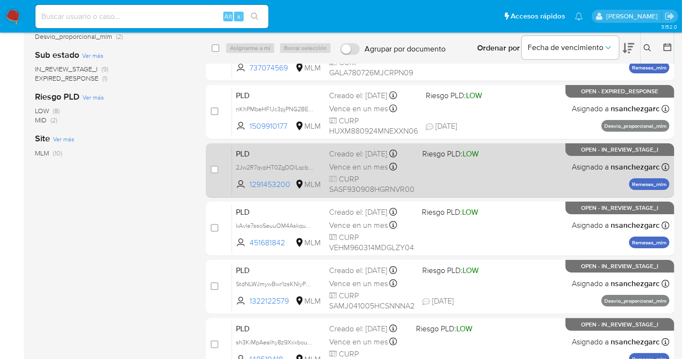
click at [339, 172] on div "Vence en un mes Vence el [DATE] 02:09:36" at bounding box center [371, 166] width 85 height 13
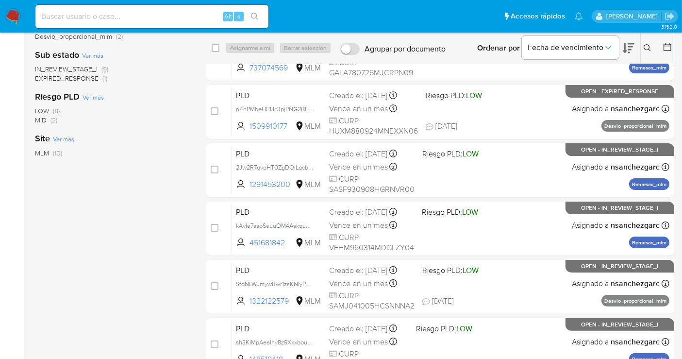
click at [13, 17] on img at bounding box center [13, 16] width 17 height 17
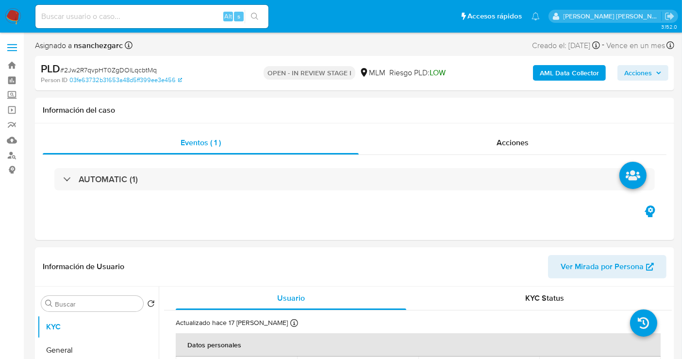
select select "10"
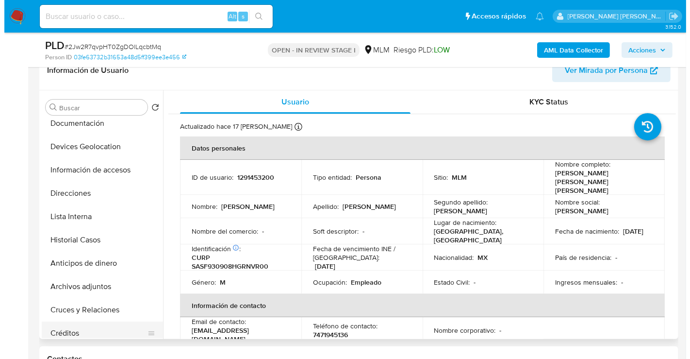
scroll to position [108, 0]
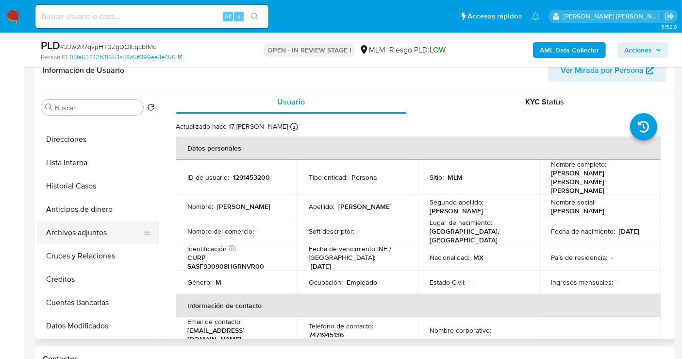
click at [76, 231] on button "Archivos adjuntos" at bounding box center [94, 232] width 114 height 23
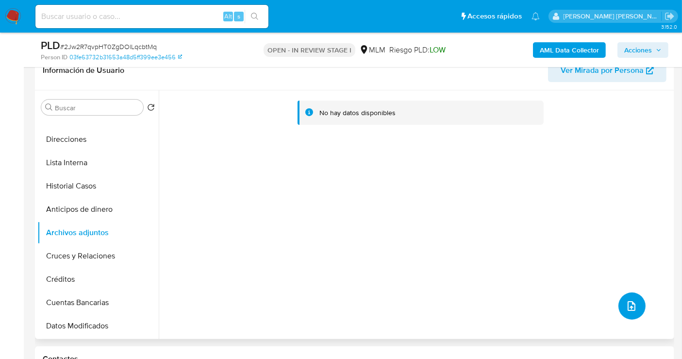
click at [626, 303] on icon "upload-file" at bounding box center [632, 306] width 12 height 12
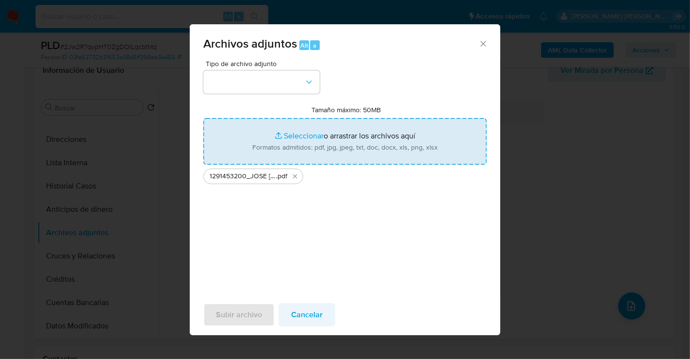
type input "C:\fakepath\1291453200_JOSE [PERSON_NAME] SAAVEDRA_JUL25.xlsx"
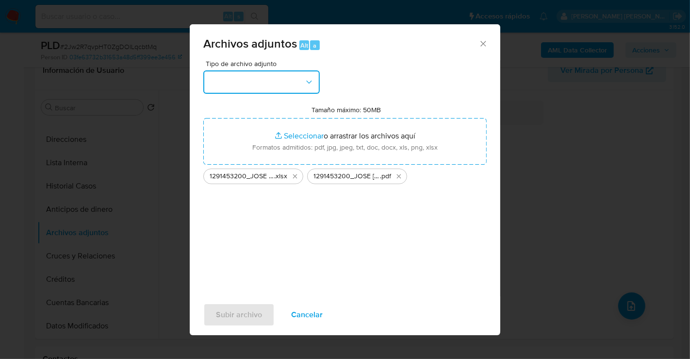
click at [245, 76] on button "button" at bounding box center [261, 81] width 116 height 23
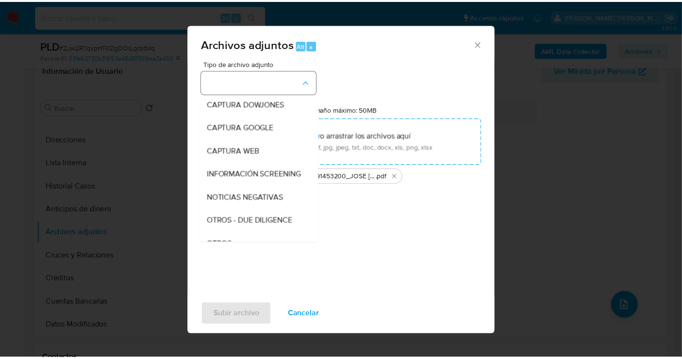
scroll to position [50, 0]
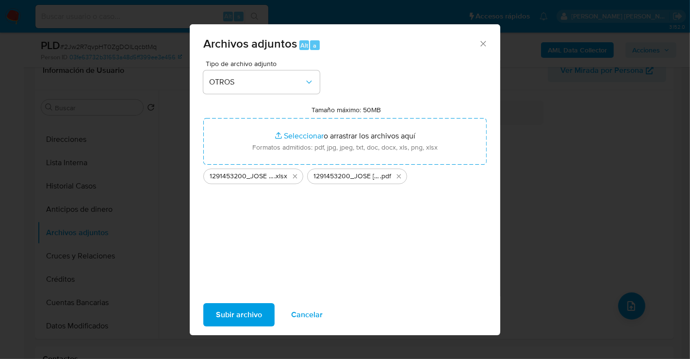
click at [234, 310] on span "Subir archivo" at bounding box center [239, 314] width 46 height 21
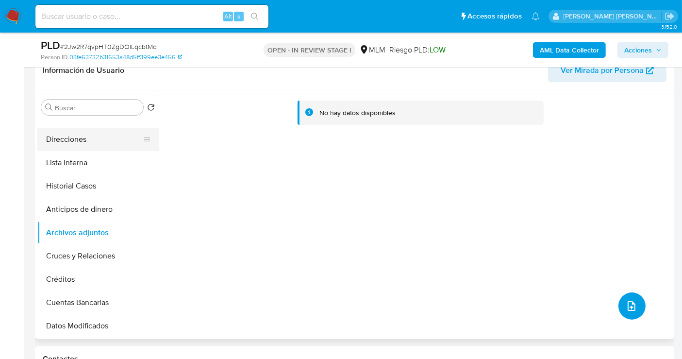
scroll to position [0, 0]
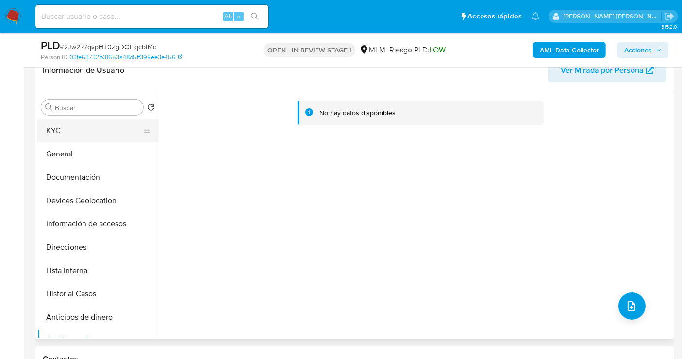
click at [57, 133] on button "KYC" at bounding box center [94, 130] width 114 height 23
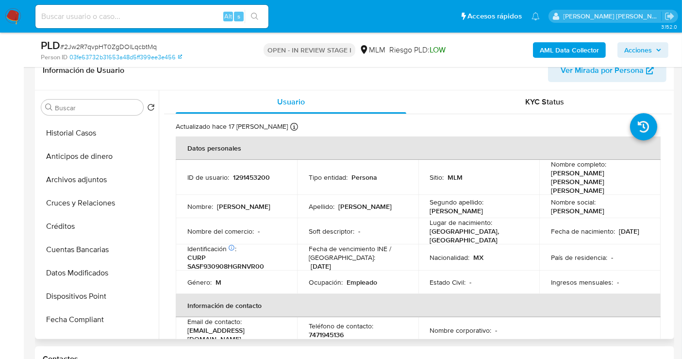
scroll to position [162, 0]
click at [74, 180] on button "Archivos adjuntos" at bounding box center [94, 178] width 114 height 23
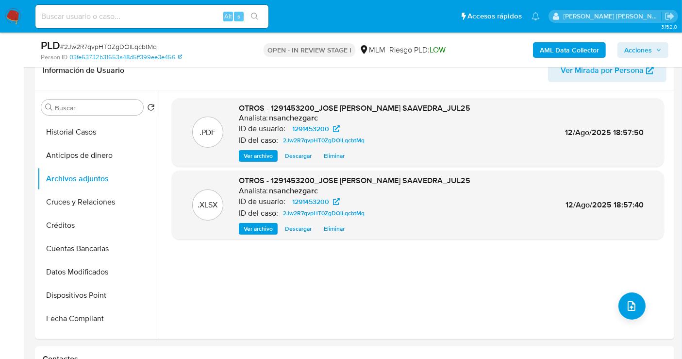
click at [644, 44] on span "Acciones" at bounding box center [638, 50] width 28 height 16
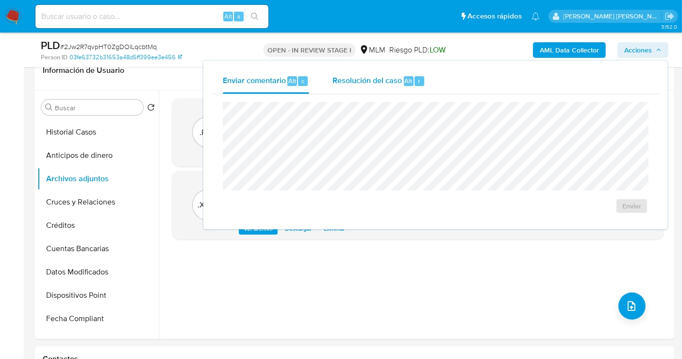
click at [380, 81] on span "Resolución del caso" at bounding box center [366, 80] width 69 height 11
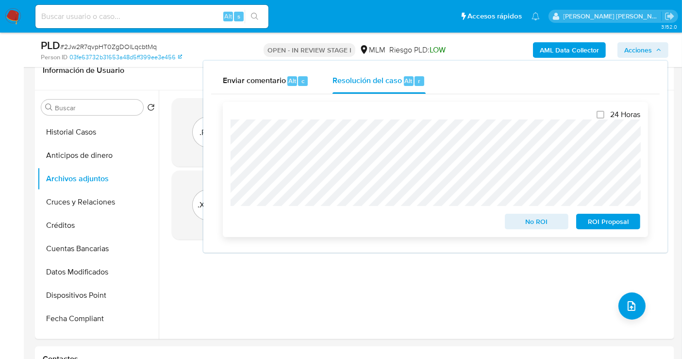
click at [528, 217] on span "No ROI" at bounding box center [537, 222] width 50 height 14
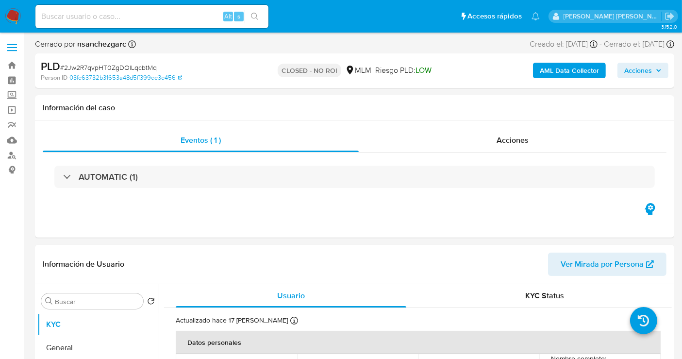
select select "10"
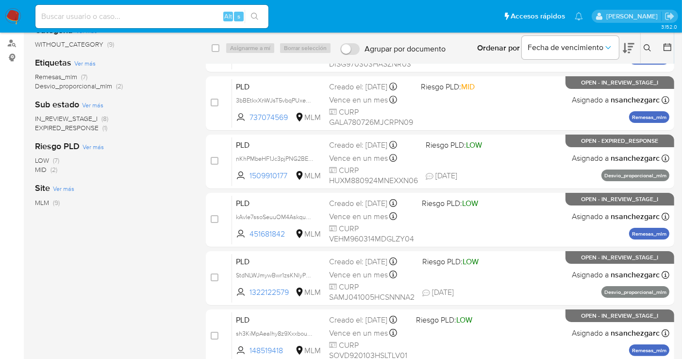
scroll to position [58, 0]
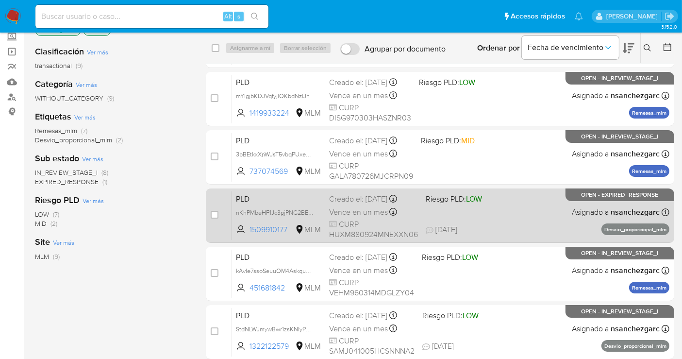
click at [352, 205] on div "Vence en un mes Vence el [DATE] 02:10:11" at bounding box center [373, 211] width 89 height 13
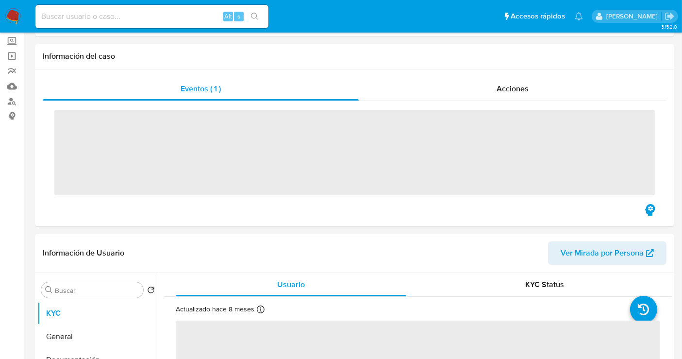
scroll to position [269, 0]
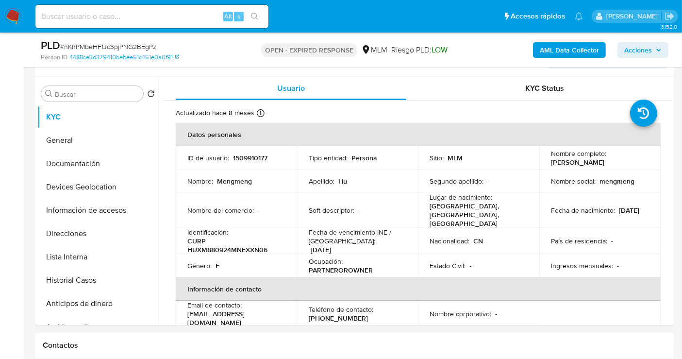
select select "10"
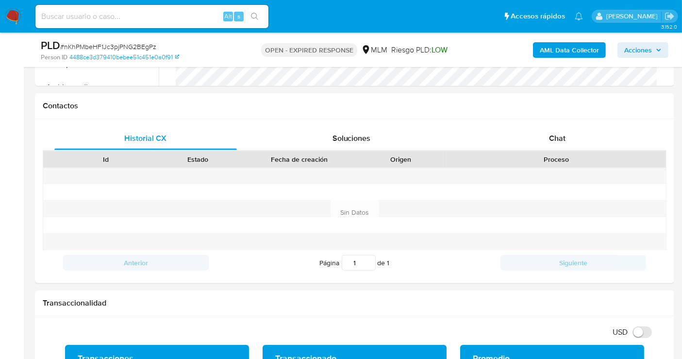
scroll to position [485, 0]
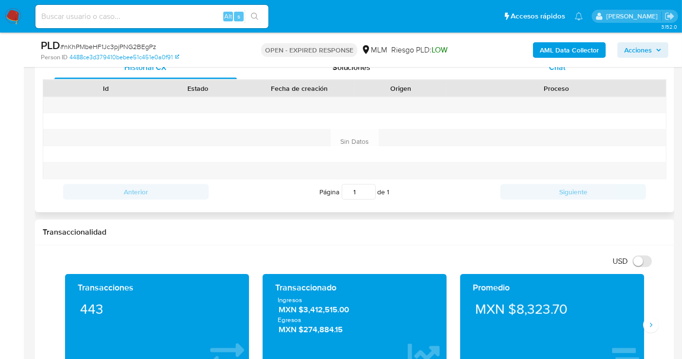
click at [552, 71] on span "Chat" at bounding box center [557, 67] width 17 height 11
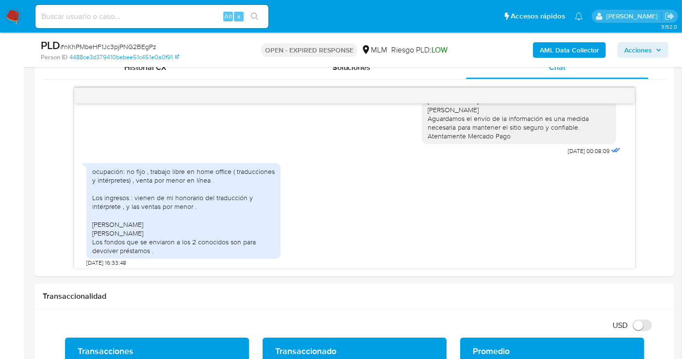
scroll to position [88, 0]
